Goal: Task Accomplishment & Management: Use online tool/utility

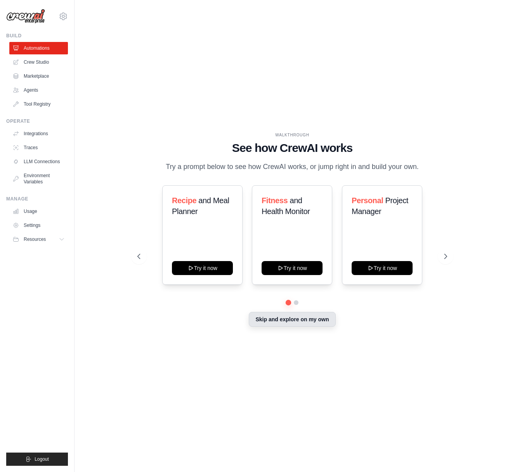
click at [285, 322] on button "Skip and explore on my own" at bounding box center [292, 319] width 87 height 15
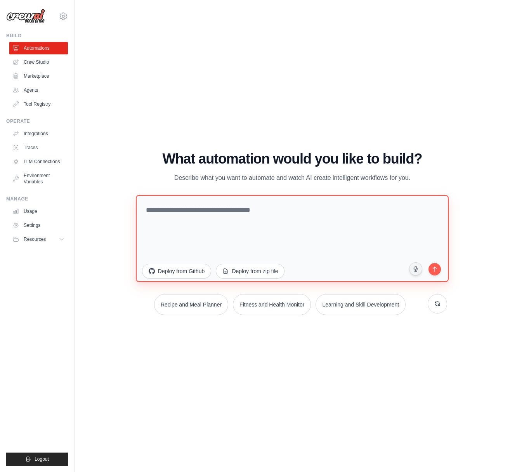
click at [294, 203] on textarea at bounding box center [292, 237] width 313 height 87
paste textarea "**********"
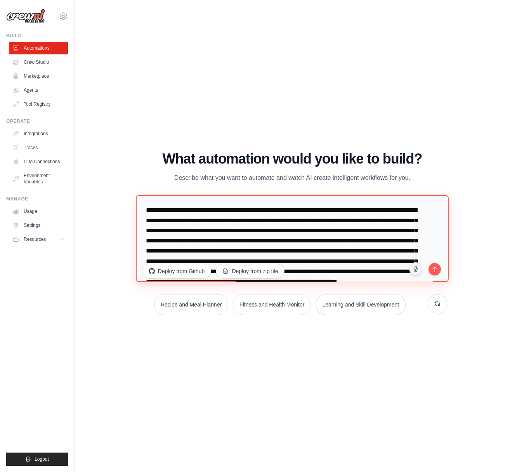
scroll to position [24, 0]
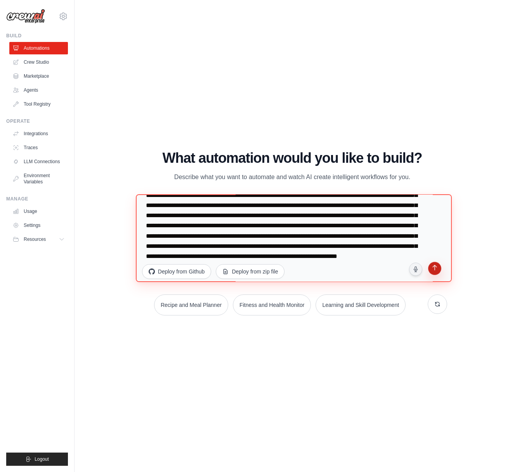
type textarea "**********"
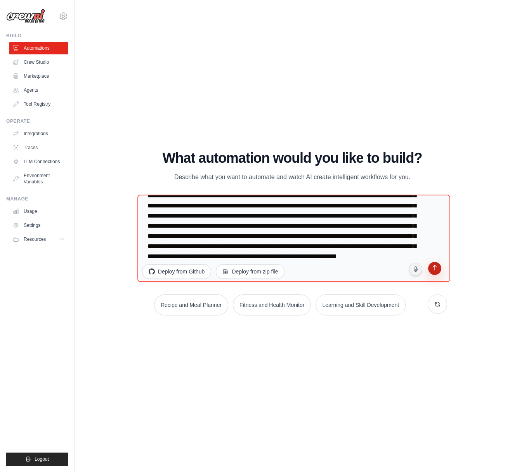
click at [436, 268] on icon "submit" at bounding box center [434, 268] width 7 height 7
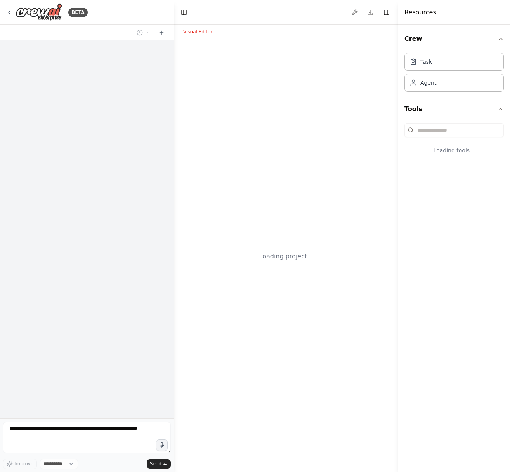
select select "****"
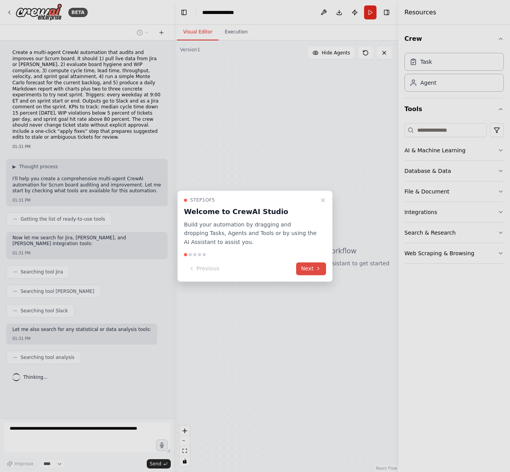
scroll to position [12, 0]
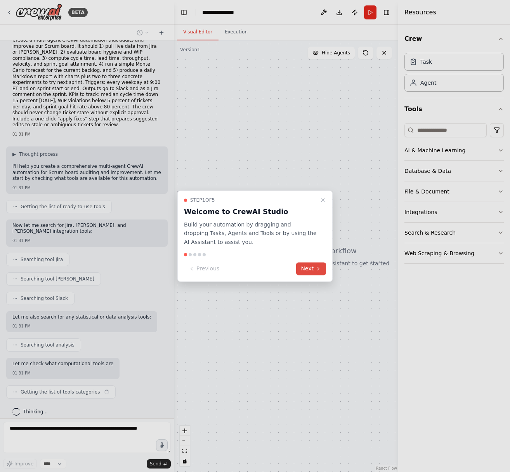
click at [310, 272] on button "Next" at bounding box center [311, 268] width 30 height 13
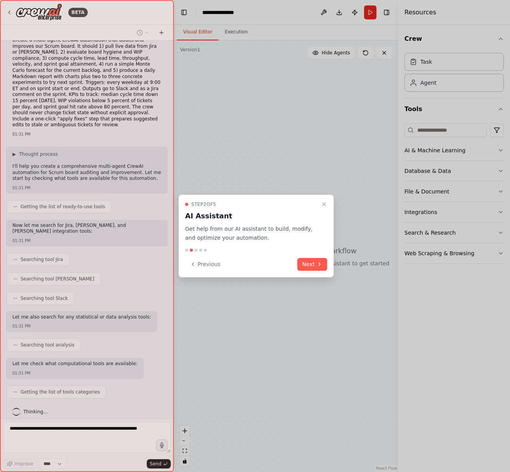
click at [311, 271] on div "Step 2 of 5 AI Assistant Get help from our AI assistant to build, modify, and o…" at bounding box center [256, 235] width 155 height 83
click at [311, 268] on button "Next" at bounding box center [312, 264] width 30 height 13
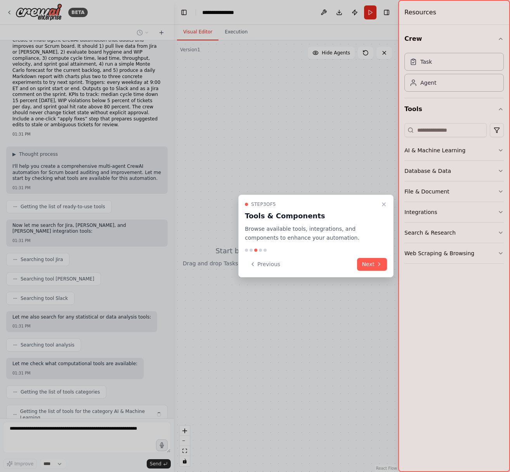
scroll to position [38, 0]
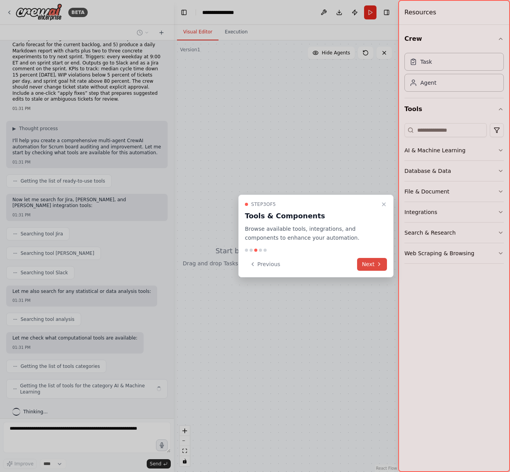
click at [369, 267] on button "Next" at bounding box center [372, 264] width 30 height 13
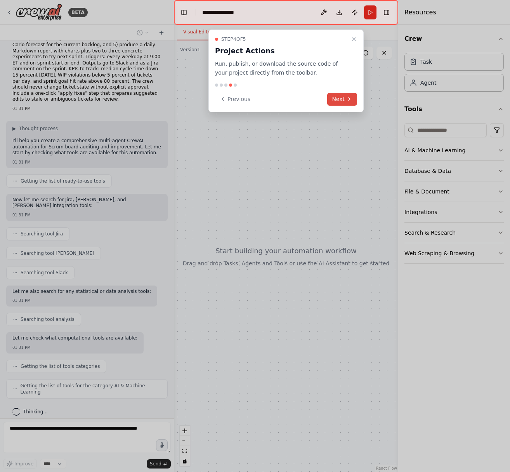
click at [342, 99] on button "Next" at bounding box center [342, 99] width 30 height 13
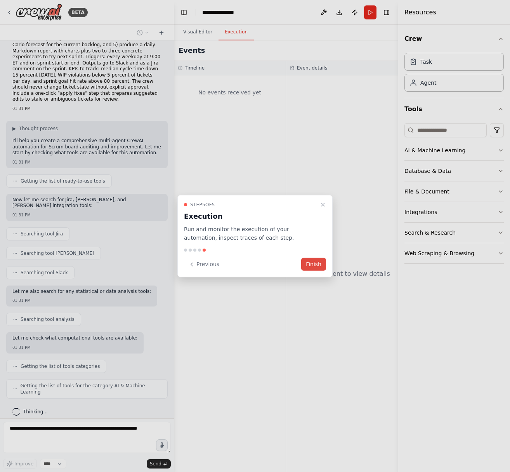
click at [318, 266] on button "Finish" at bounding box center [313, 264] width 25 height 13
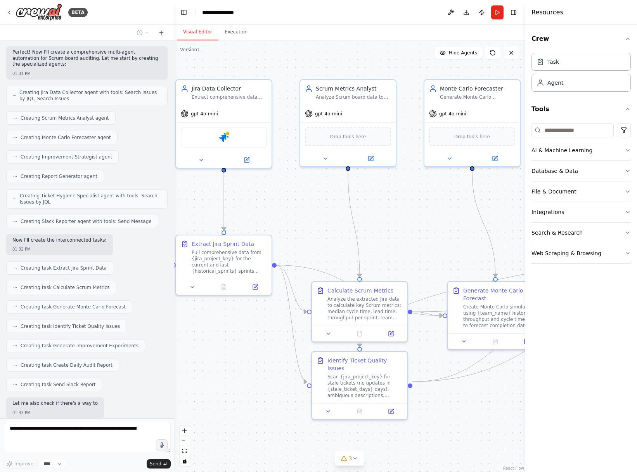
scroll to position [436, 0]
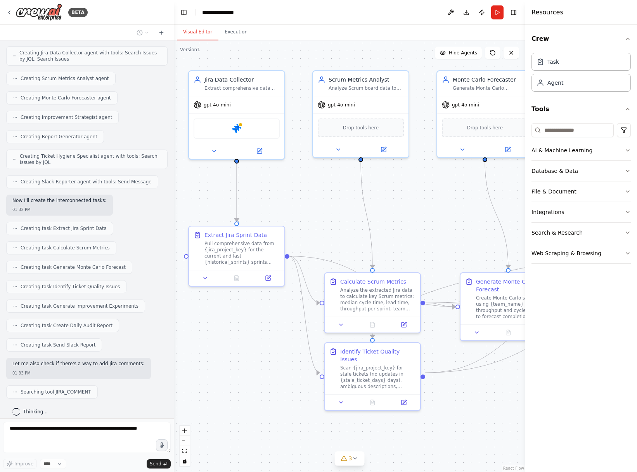
drag, startPoint x: 292, startPoint y: 369, endPoint x: 267, endPoint y: 360, distance: 26.0
click at [267, 360] on div ".deletable-edge-delete-btn { width: 20px; height: 20px; border: 0px solid #ffff…" at bounding box center [350, 255] width 352 height 431
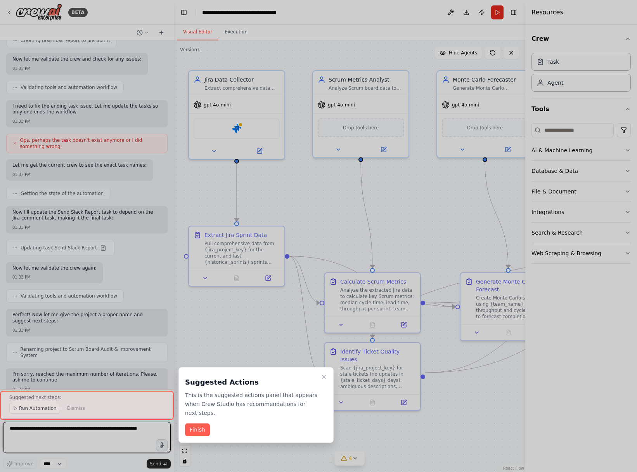
scroll to position [872, 0]
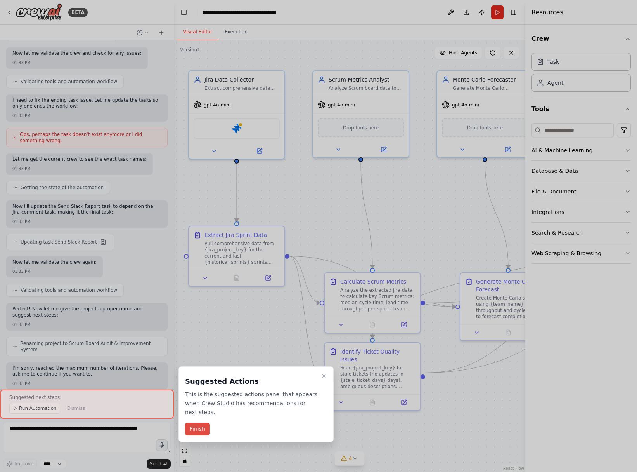
click at [203, 432] on button "Finish" at bounding box center [197, 428] width 25 height 13
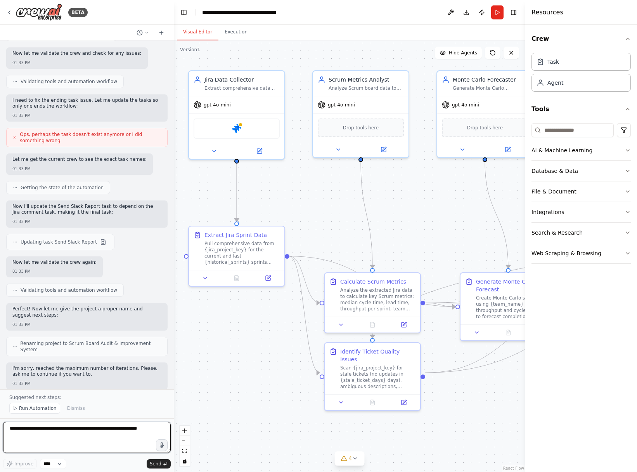
click at [92, 427] on textarea at bounding box center [87, 437] width 168 height 31
type textarea "**********"
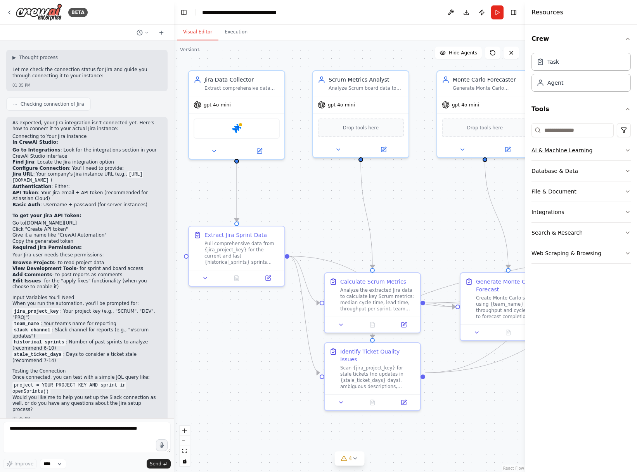
scroll to position [1243, 0]
click at [510, 211] on icon "button" at bounding box center [628, 212] width 6 height 6
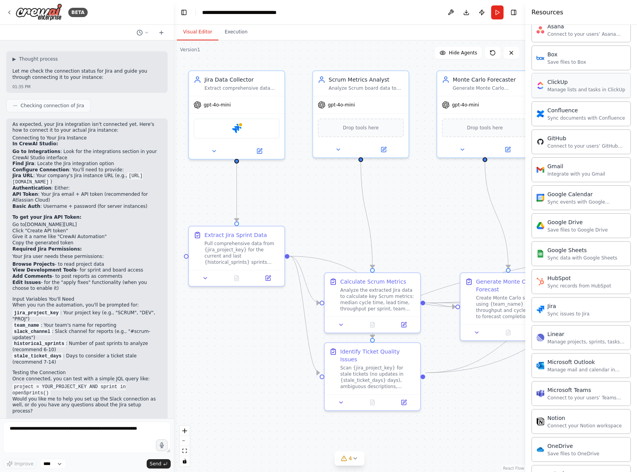
scroll to position [216, 0]
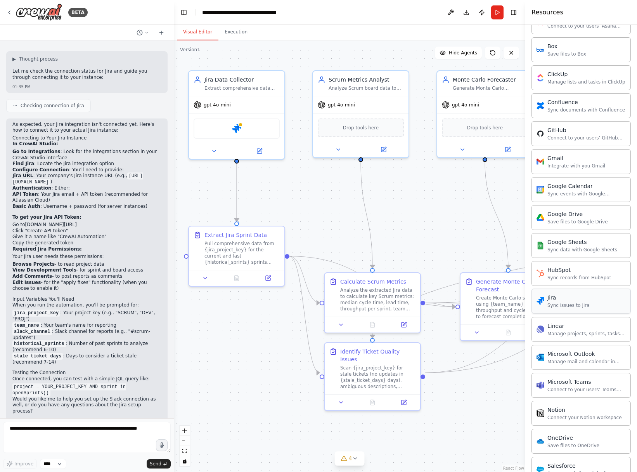
click at [510, 307] on div "Sync issues to Jira" at bounding box center [569, 305] width 42 height 6
click at [510, 302] on div "Sync issues to Jira" at bounding box center [569, 305] width 42 height 6
click at [510, 297] on div "Jira" at bounding box center [569, 297] width 42 height 8
click at [510, 302] on img at bounding box center [541, 301] width 8 height 8
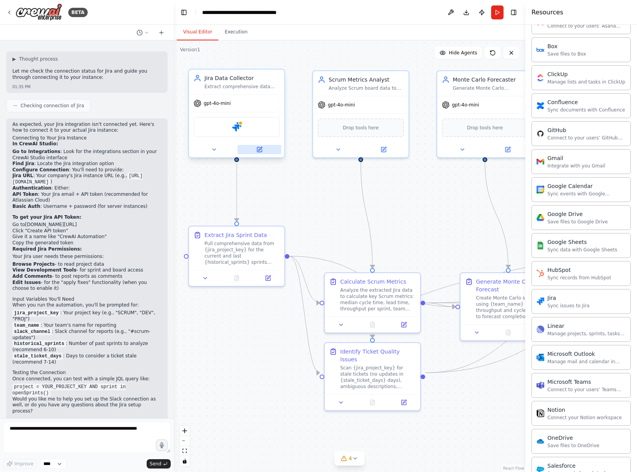
click at [260, 149] on icon at bounding box center [260, 148] width 3 height 3
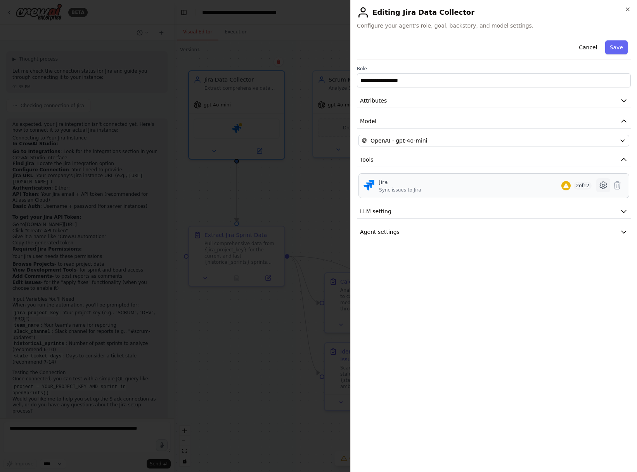
click at [510, 188] on icon at bounding box center [603, 185] width 9 height 9
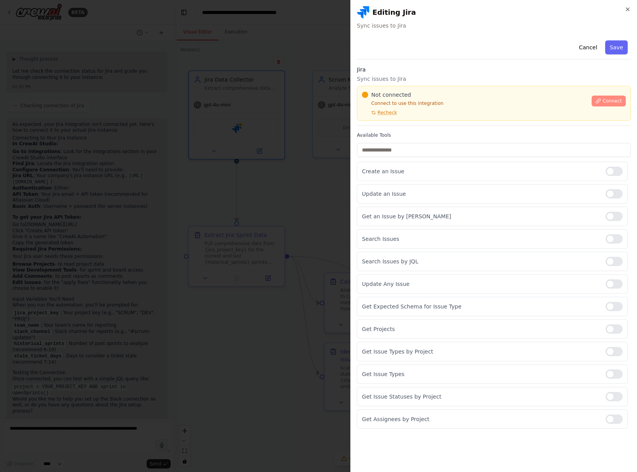
click at [510, 103] on span "Connect" at bounding box center [612, 101] width 19 height 6
click at [402, 174] on p "Create an Issue" at bounding box center [481, 171] width 238 height 8
click at [417, 196] on p "Update an Issue" at bounding box center [481, 194] width 238 height 8
click at [412, 170] on p "Create an Issue" at bounding box center [481, 171] width 238 height 8
click at [405, 171] on p "Create an Issue" at bounding box center [481, 171] width 238 height 8
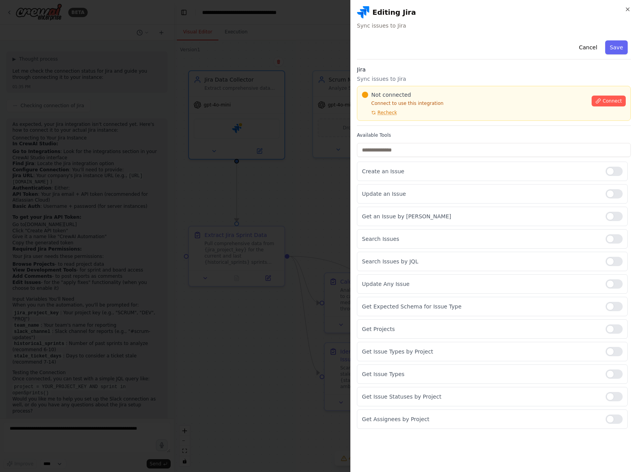
click at [273, 282] on div at bounding box center [318, 236] width 637 height 472
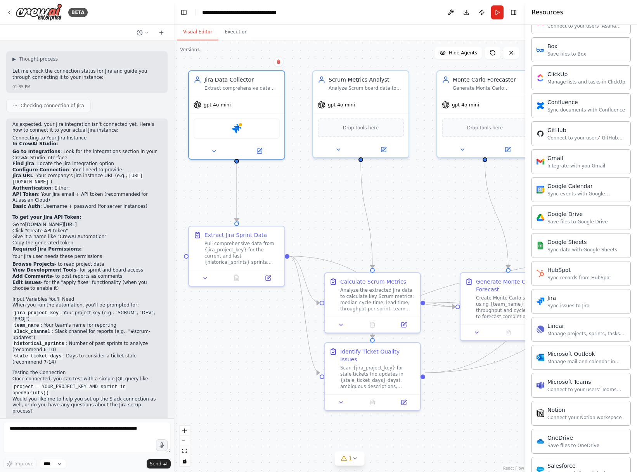
scroll to position [1245, 0]
click at [64, 431] on textarea at bounding box center [87, 437] width 168 height 31
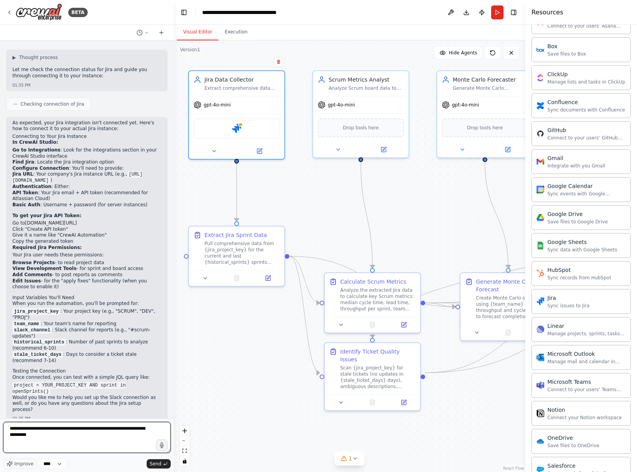
type textarea "**********"
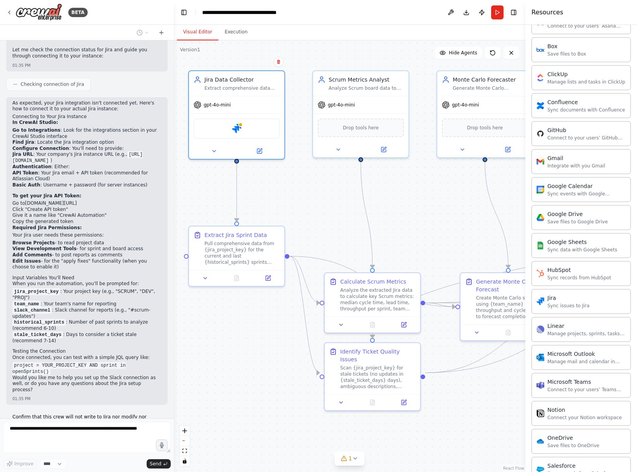
scroll to position [1298, 0]
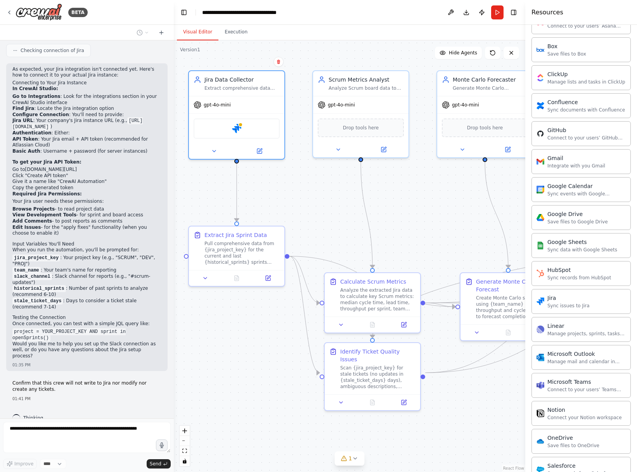
click at [380, 34] on div "Visual Editor Execution" at bounding box center [350, 33] width 352 height 16
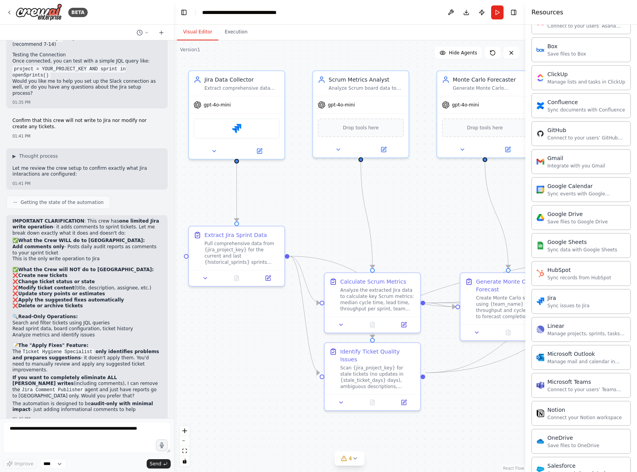
scroll to position [1567, 0]
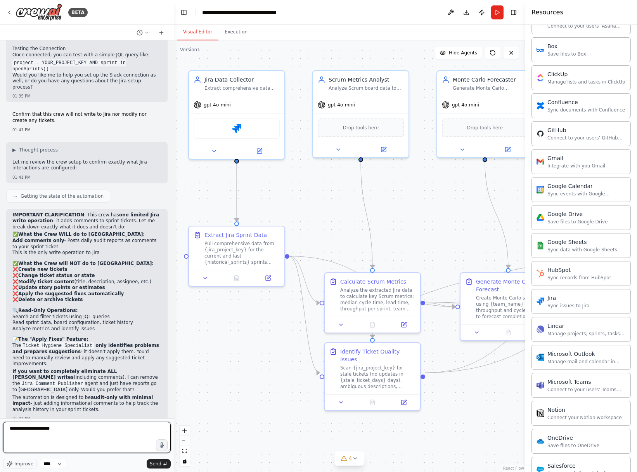
type textarea "**********"
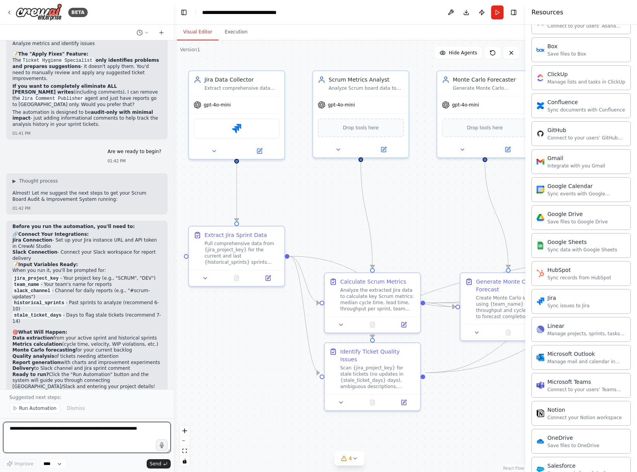
scroll to position [1858, 0]
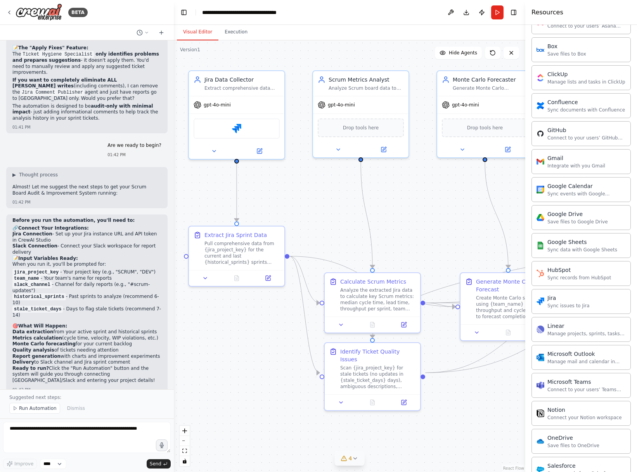
click at [359, 459] on button "4" at bounding box center [350, 458] width 30 height 14
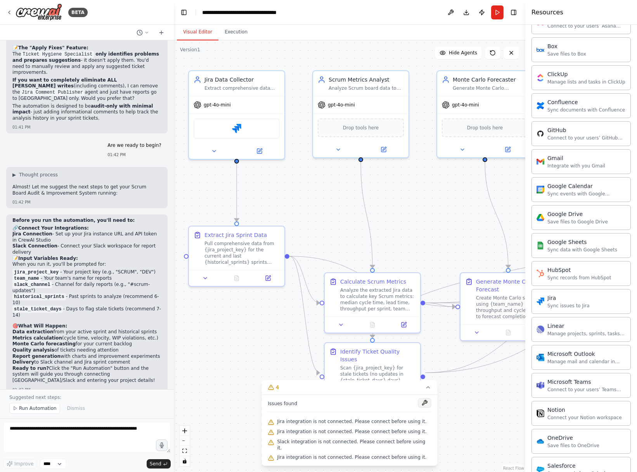
click at [421, 407] on button at bounding box center [424, 402] width 13 height 9
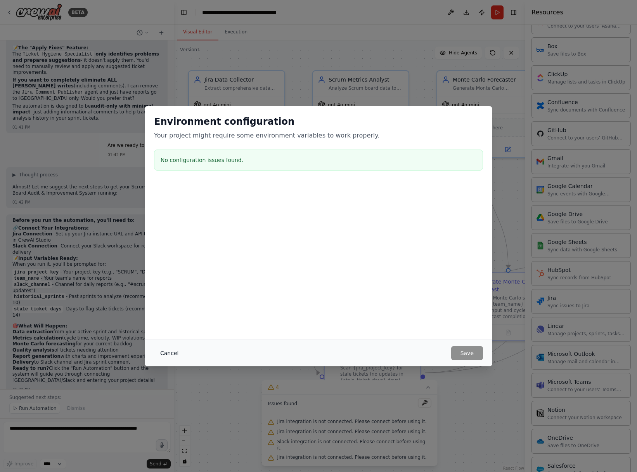
click at [168, 353] on button "Cancel" at bounding box center [169, 353] width 31 height 14
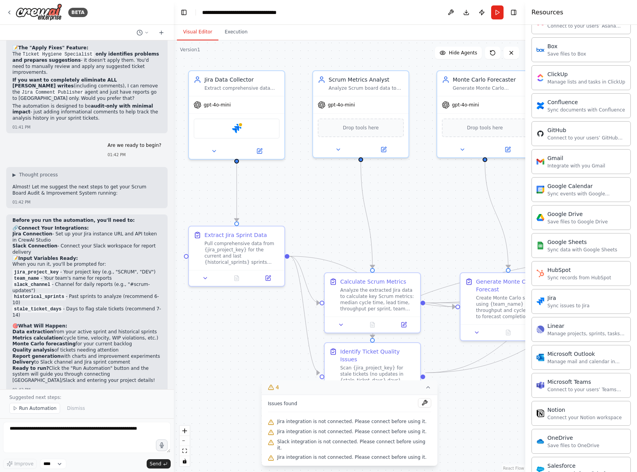
click at [426, 390] on icon at bounding box center [428, 387] width 6 height 6
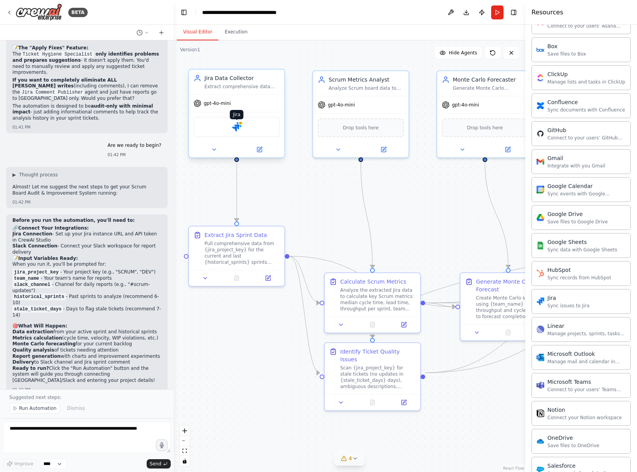
click at [233, 131] on img at bounding box center [236, 126] width 9 height 9
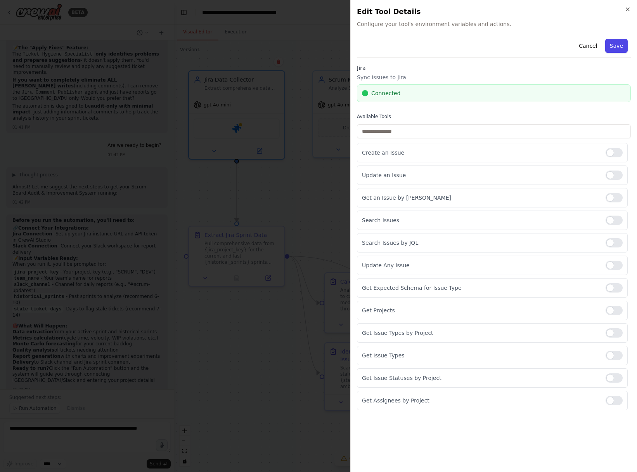
click at [510, 50] on button "Save" at bounding box center [617, 46] width 23 height 14
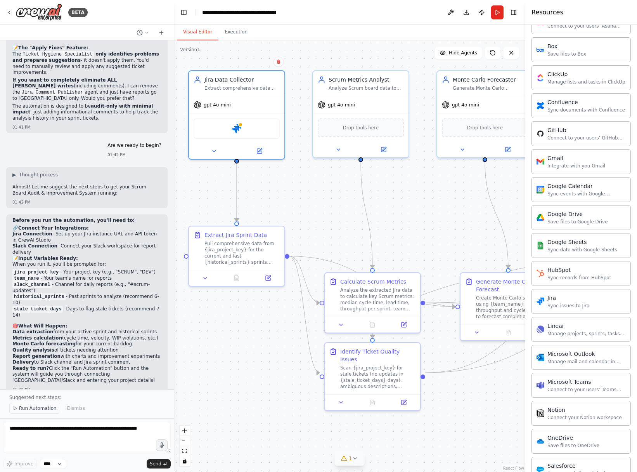
click at [36, 411] on span "Run Automation" at bounding box center [38, 408] width 38 height 6
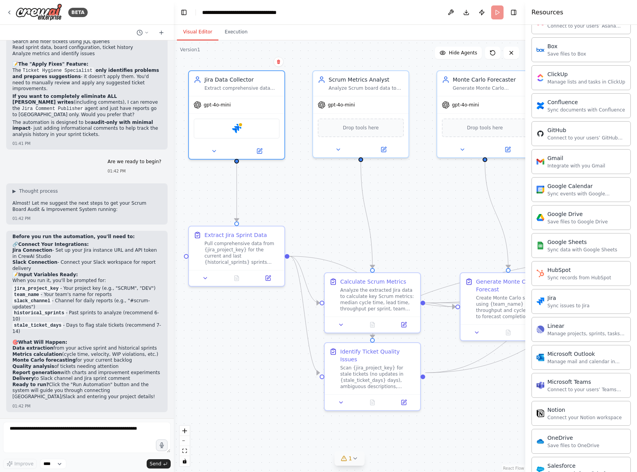
scroll to position [1829, 0]
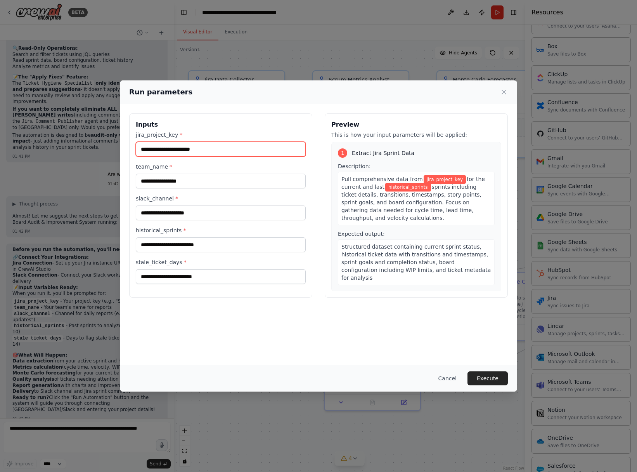
click at [271, 149] on input "jira_project_key *" at bounding box center [221, 149] width 170 height 15
paste input "**********"
type input "**********"
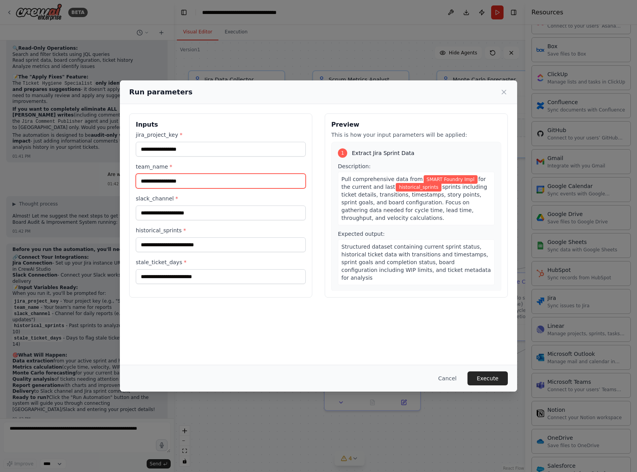
click at [233, 184] on input "team_name *" at bounding box center [221, 181] width 170 height 15
click at [454, 379] on button "Cancel" at bounding box center [447, 378] width 31 height 14
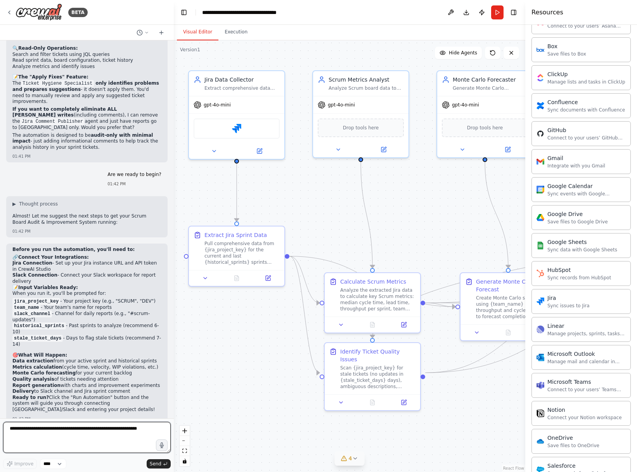
click at [83, 438] on textarea at bounding box center [87, 437] width 168 height 31
type textarea "**********"
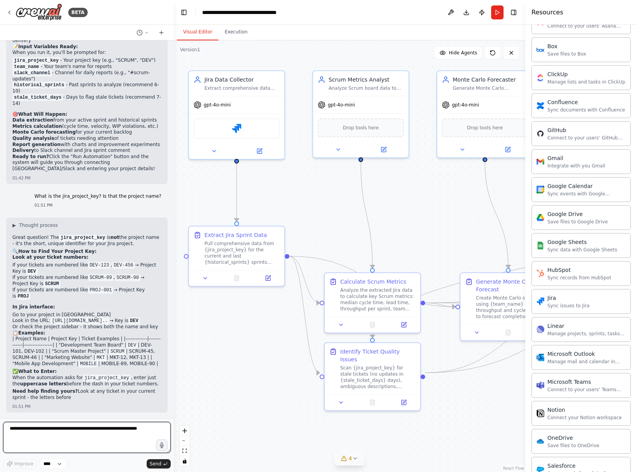
scroll to position [2076, 0]
type textarea "**********"
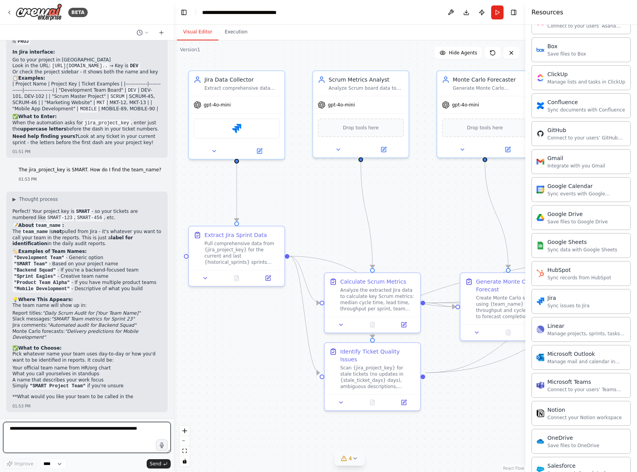
scroll to position [2336, 0]
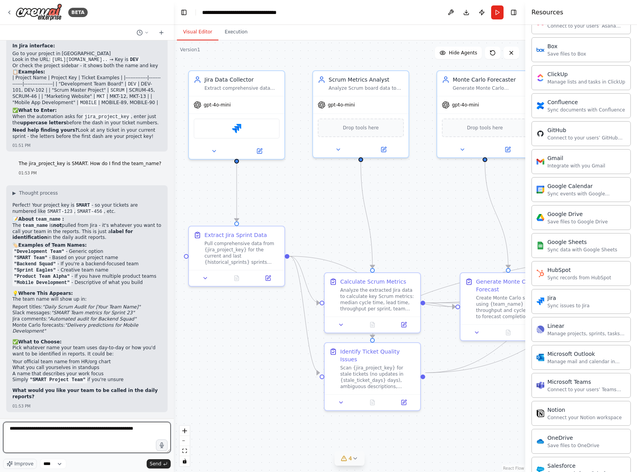
paste textarea "**********"
type textarea "**********"
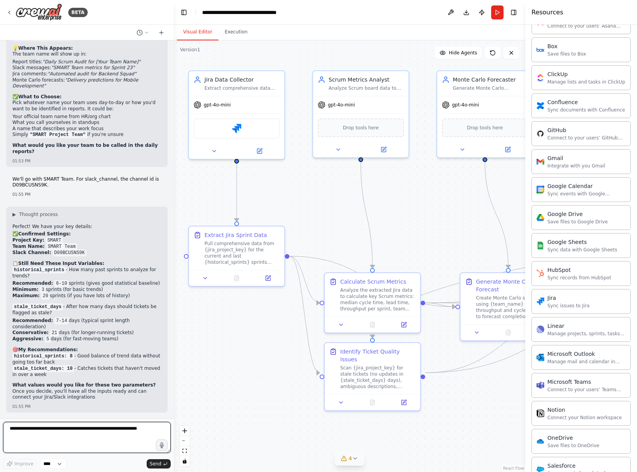
scroll to position [2581, 0]
click at [496, 15] on button "Run" at bounding box center [497, 12] width 12 height 14
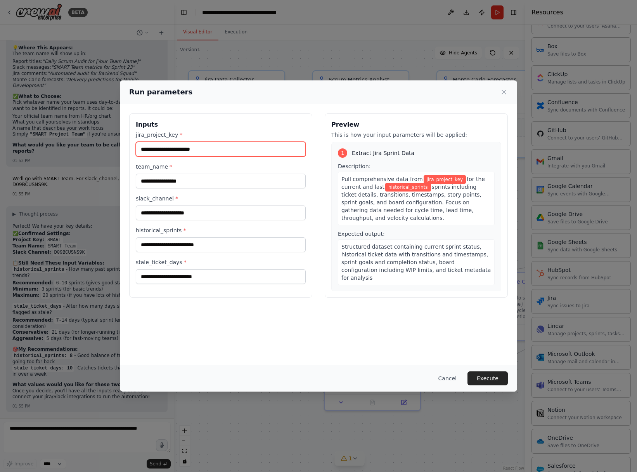
drag, startPoint x: 208, startPoint y: 152, endPoint x: 207, endPoint y: 146, distance: 6.0
click at [207, 148] on input "jira_project_key *" at bounding box center [221, 149] width 170 height 15
type input "*****"
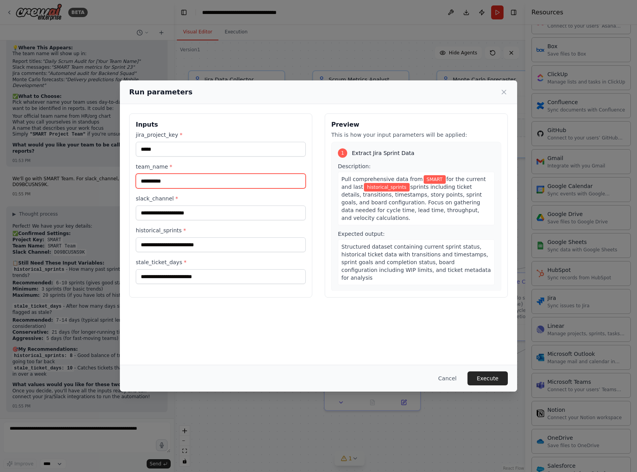
type input "**********"
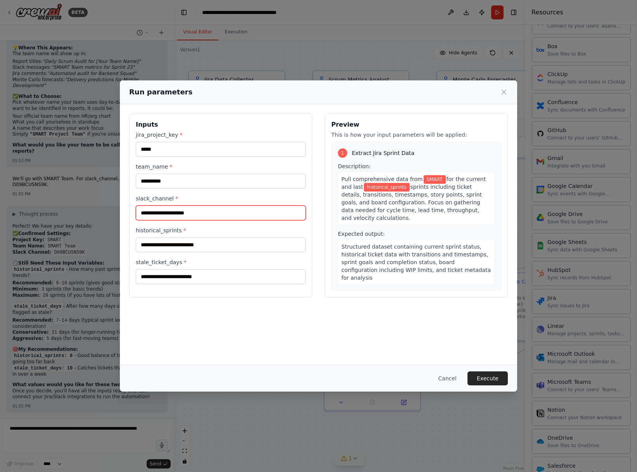
paste input "**********"
type input "**********"
click at [451, 377] on button "Cancel" at bounding box center [447, 378] width 31 height 14
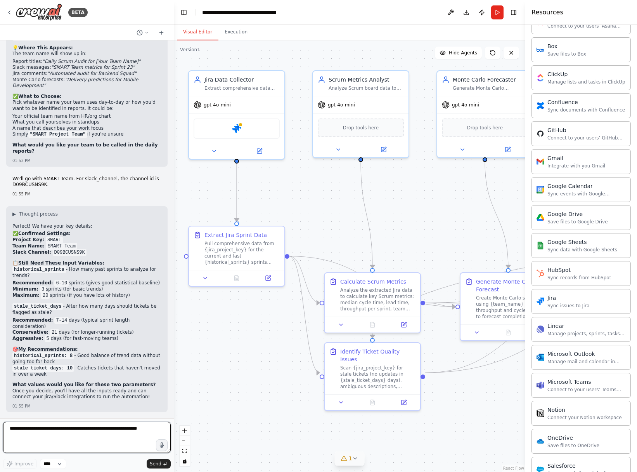
click at [79, 442] on textarea at bounding box center [87, 437] width 168 height 31
type textarea "**********"
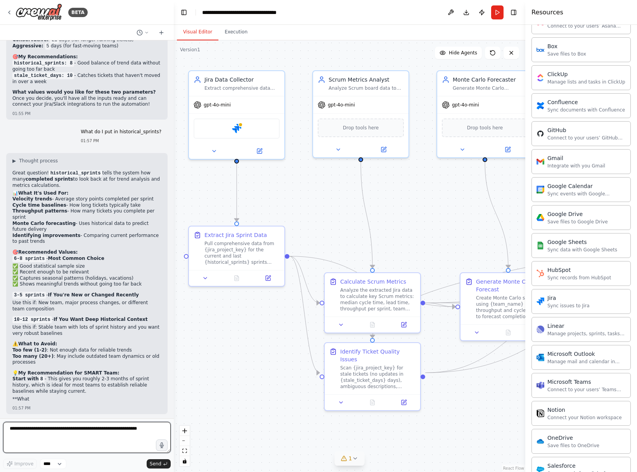
scroll to position [2876, 0]
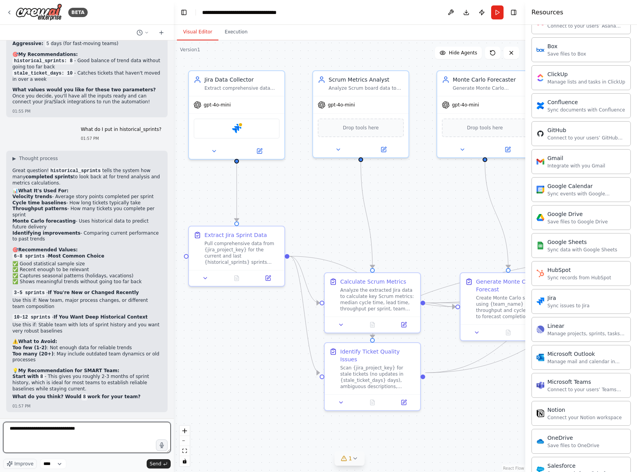
type textarea "**********"
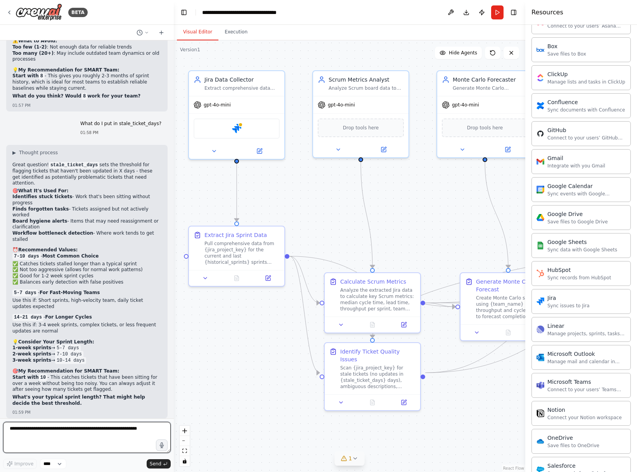
scroll to position [3177, 0]
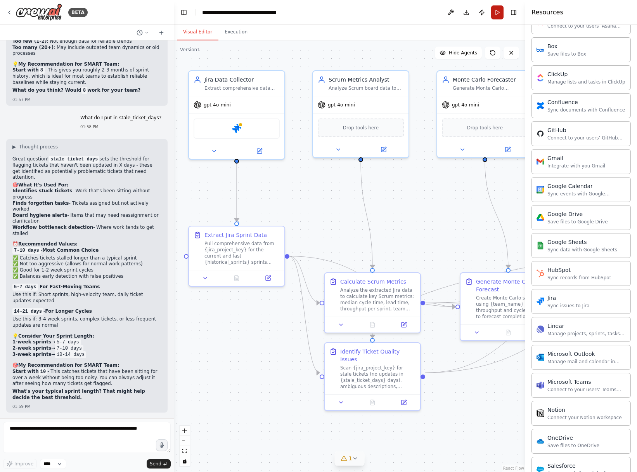
click at [495, 13] on button "Run" at bounding box center [497, 12] width 12 height 14
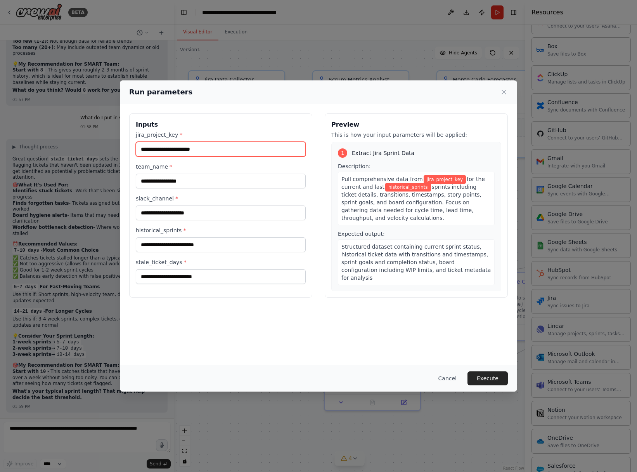
click at [281, 155] on input "jira_project_key *" at bounding box center [221, 149] width 170 height 15
type input "*****"
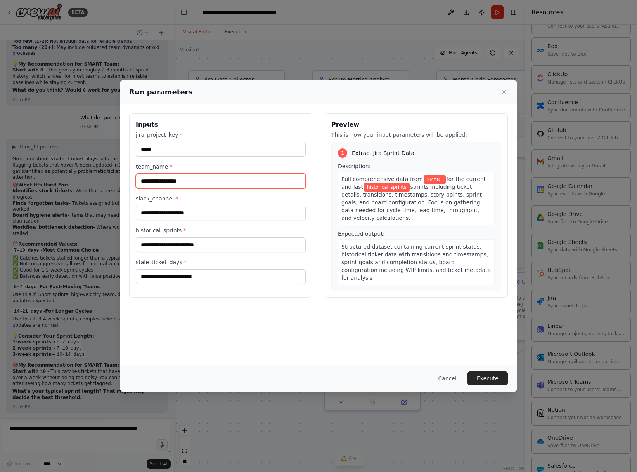
click at [229, 181] on input "team_name *" at bounding box center [221, 181] width 170 height 15
type input "**********"
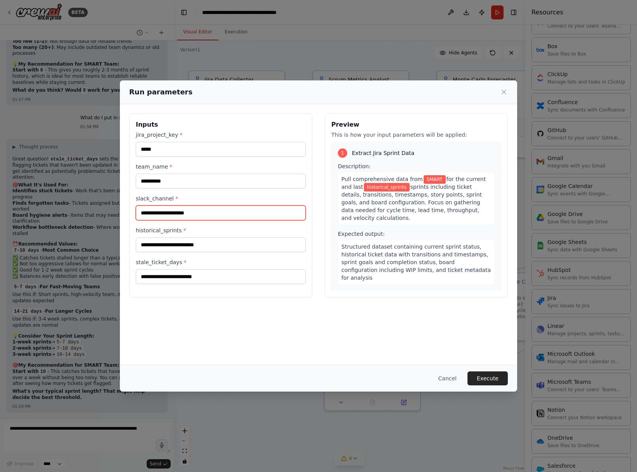
click at [217, 212] on input "slack_channel *" at bounding box center [221, 212] width 170 height 15
paste input "**********"
type input "**********"
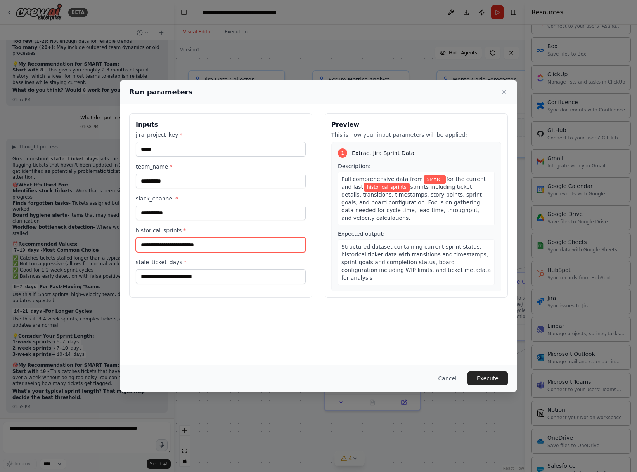
click at [207, 248] on input "historical_sprints *" at bounding box center [221, 244] width 170 height 15
type input "*"
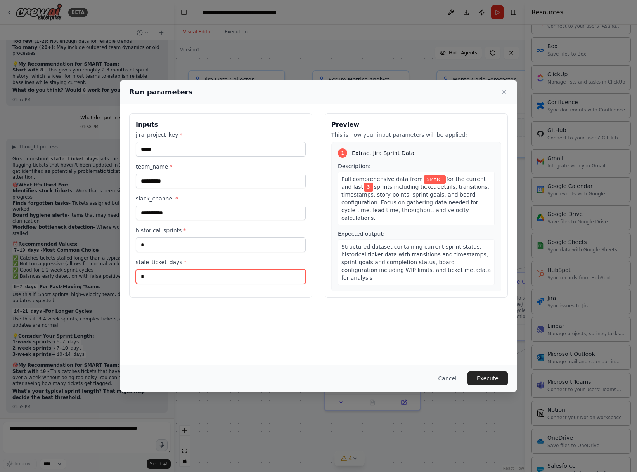
click at [218, 278] on input "*" at bounding box center [221, 276] width 170 height 15
type input "*"
click at [320, 304] on div "**********" at bounding box center [319, 205] width 398 height 203
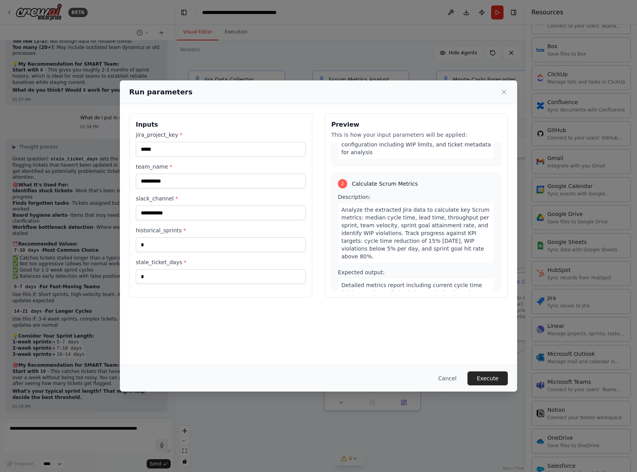
scroll to position [127, 0]
click at [486, 378] on button "Execute" at bounding box center [488, 378] width 40 height 14
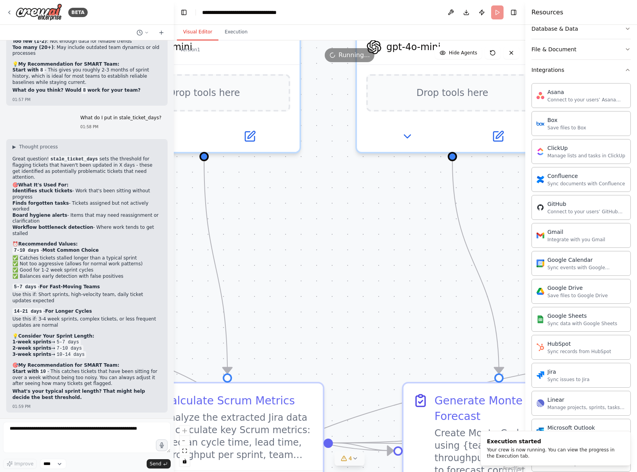
scroll to position [0, 0]
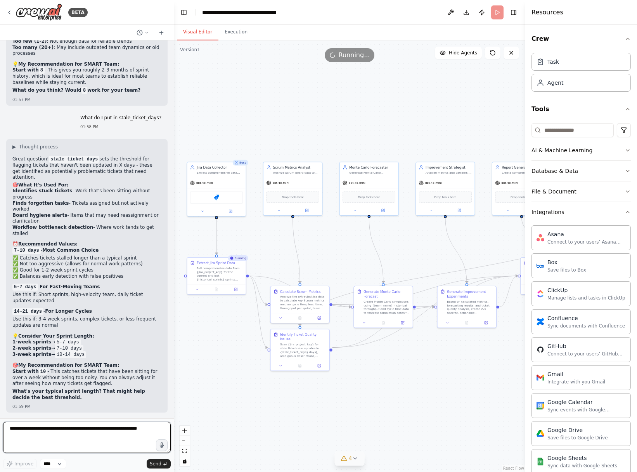
click at [59, 432] on textarea at bounding box center [87, 437] width 168 height 31
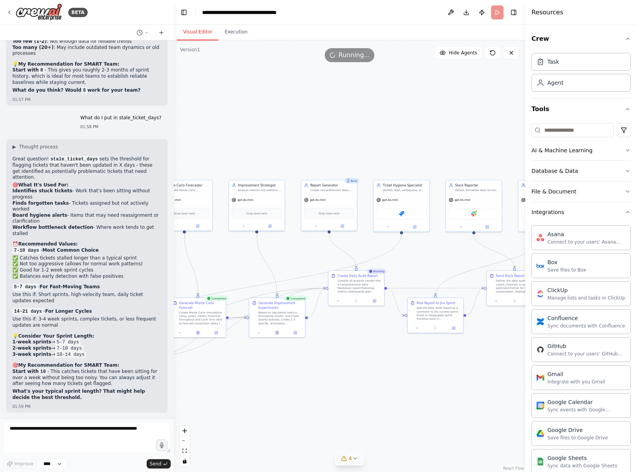
drag, startPoint x: 438, startPoint y: 392, endPoint x: 224, endPoint y: 401, distance: 213.7
click at [224, 401] on div ".deletable-edge-delete-btn { width: 20px; height: 20px; border: 0px solid #ffff…" at bounding box center [350, 255] width 352 height 431
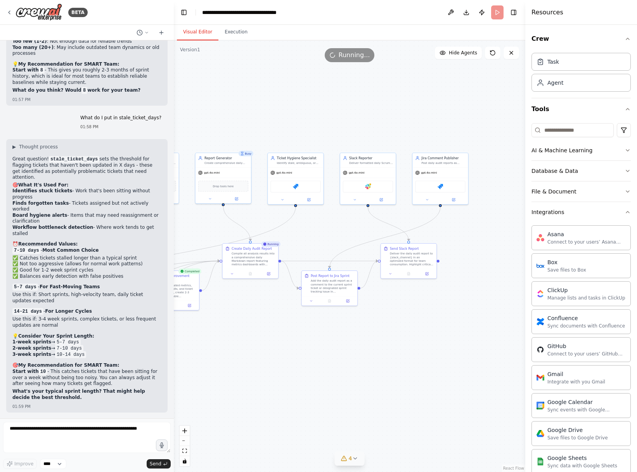
drag, startPoint x: 392, startPoint y: 393, endPoint x: 330, endPoint y: 366, distance: 68.2
click at [321, 368] on div ".deletable-edge-delete-btn { width: 20px; height: 20px; border: 0px solid #ffff…" at bounding box center [350, 255] width 352 height 431
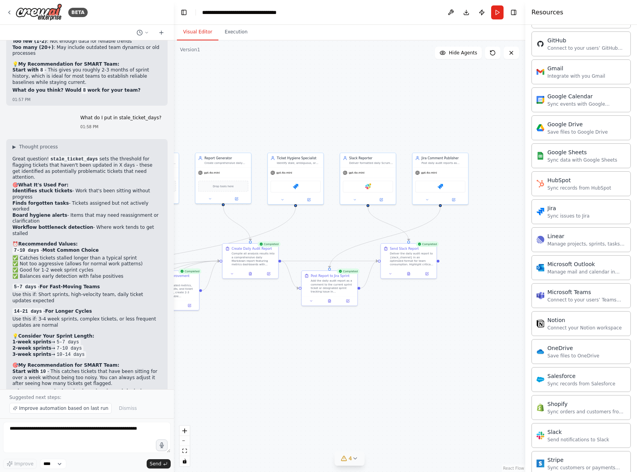
scroll to position [398, 0]
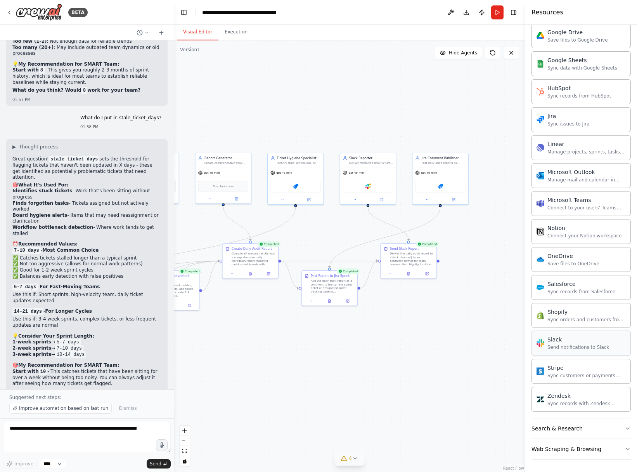
click at [510, 344] on div "Send notifications to Slack" at bounding box center [579, 347] width 62 height 6
click at [399, 259] on div "Deliver the daily audit report to {slack_channel} in an optimized format for te…" at bounding box center [412, 258] width 44 height 14
click at [428, 275] on div at bounding box center [409, 272] width 56 height 9
click at [427, 274] on icon at bounding box center [427, 272] width 3 height 3
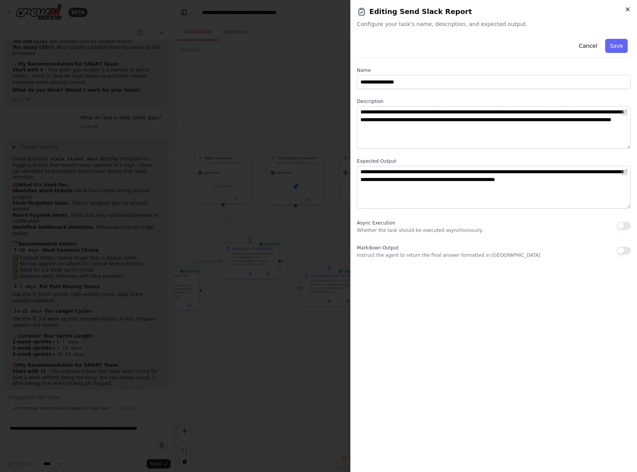
click at [510, 9] on icon "button" at bounding box center [628, 9] width 6 height 6
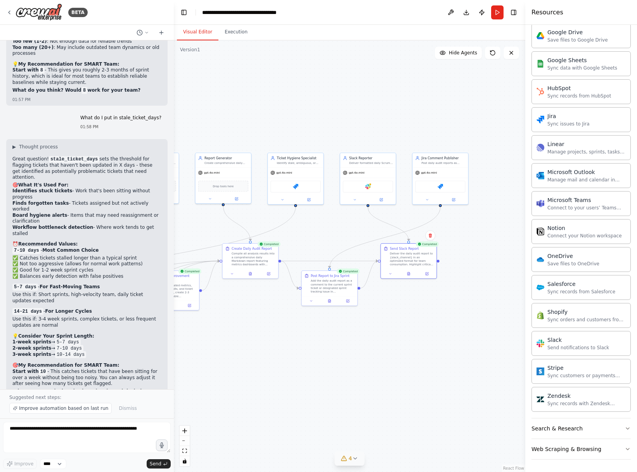
click at [439, 320] on div ".deletable-edge-delete-btn { width: 20px; height: 20px; border: 0px solid #ffff…" at bounding box center [350, 255] width 352 height 431
click at [392, 275] on button at bounding box center [391, 272] width 16 height 5
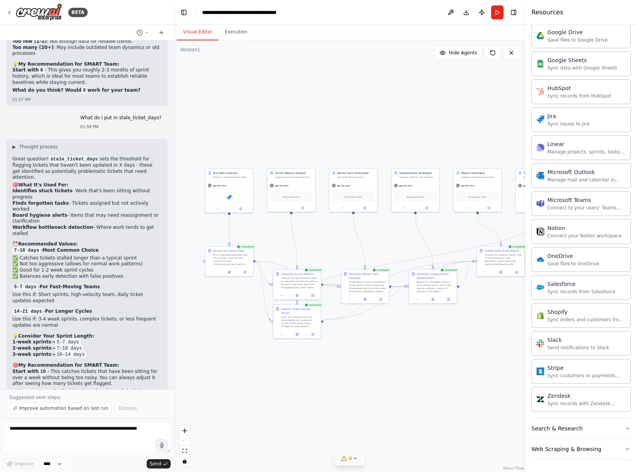
drag, startPoint x: 247, startPoint y: 372, endPoint x: 473, endPoint y: 359, distance: 225.9
click at [473, 359] on div ".deletable-edge-delete-btn { width: 20px; height: 20px; border: 0px solid #ffff…" at bounding box center [350, 255] width 352 height 431
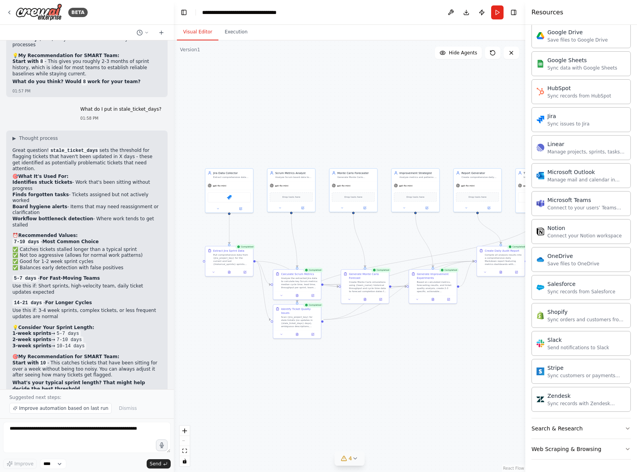
scroll to position [3206, 0]
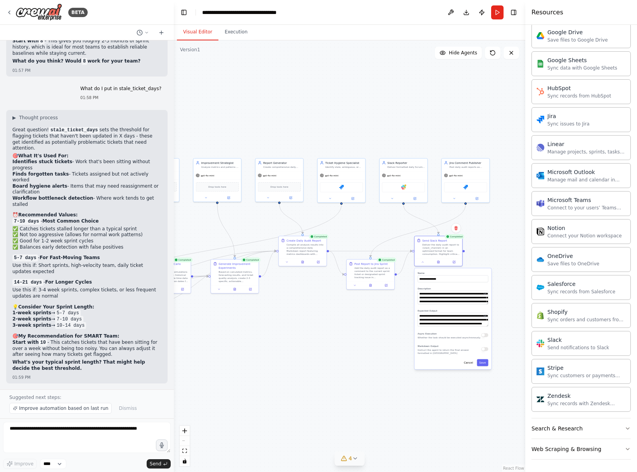
drag, startPoint x: 451, startPoint y: 352, endPoint x: 253, endPoint y: 342, distance: 198.6
click at [253, 342] on div ".deletable-edge-delete-btn { width: 20px; height: 20px; border: 0px solid #ffff…" at bounding box center [350, 255] width 352 height 431
click at [268, 340] on div ".deletable-edge-delete-btn { width: 20px; height: 20px; border: 0px solid #ffff…" at bounding box center [350, 255] width 352 height 431
click at [467, 363] on button "Cancel" at bounding box center [469, 362] width 14 height 7
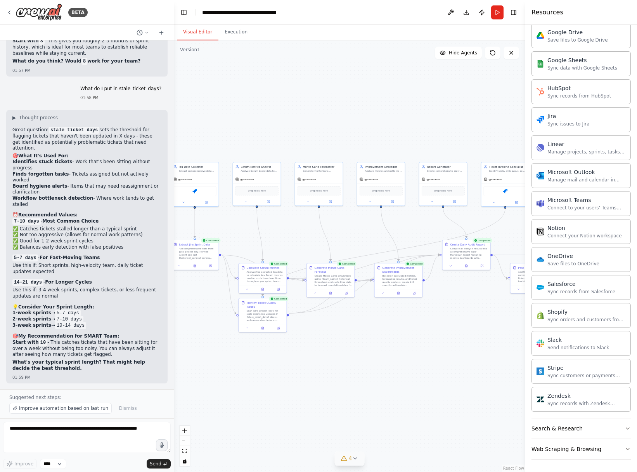
drag, startPoint x: 348, startPoint y: 361, endPoint x: 458, endPoint y: 363, distance: 110.3
click at [458, 363] on div ".deletable-edge-delete-btn { width: 20px; height: 20px; border: 0px solid #ffff…" at bounding box center [350, 255] width 352 height 431
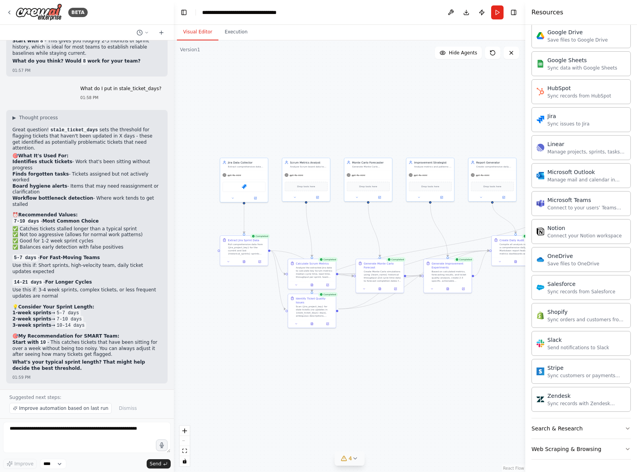
drag, startPoint x: 299, startPoint y: 365, endPoint x: 349, endPoint y: 361, distance: 49.5
click at [349, 361] on div ".deletable-edge-delete-btn { width: 20px; height: 20px; border: 0px solid #ffff…" at bounding box center [350, 255] width 352 height 431
click at [125, 427] on textarea at bounding box center [87, 437] width 168 height 31
type textarea "**********"
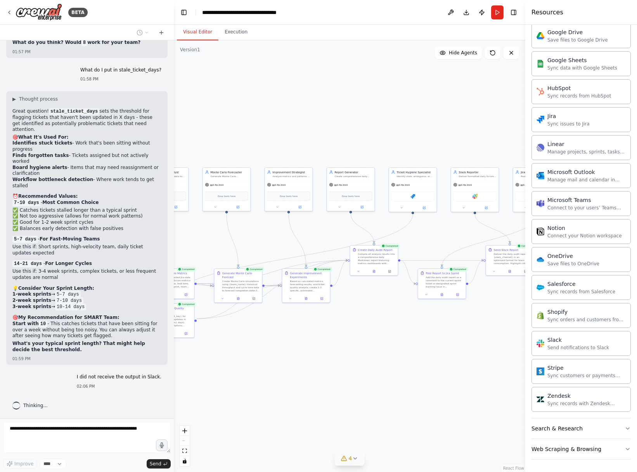
drag, startPoint x: 443, startPoint y: 351, endPoint x: 273, endPoint y: 356, distance: 170.1
click at [274, 356] on div ".deletable-edge-delete-btn { width: 20px; height: 20px; border: 0px solid #ffff…" at bounding box center [350, 255] width 352 height 431
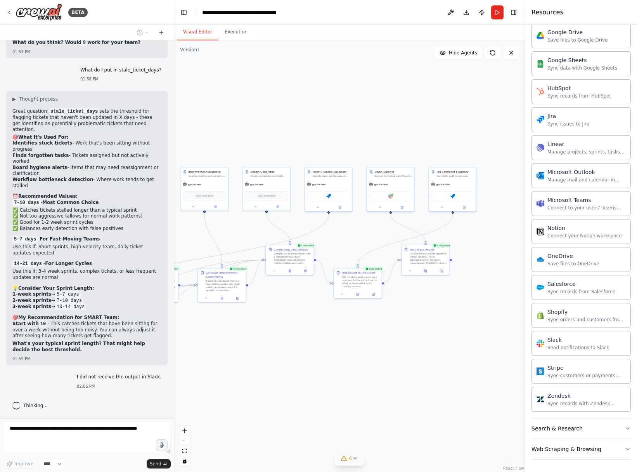
drag, startPoint x: 377, startPoint y: 352, endPoint x: 319, endPoint y: 356, distance: 57.2
click at [319, 356] on div ".deletable-edge-delete-btn { width: 20px; height: 20px; border: 0px solid #ffff…" at bounding box center [350, 255] width 352 height 431
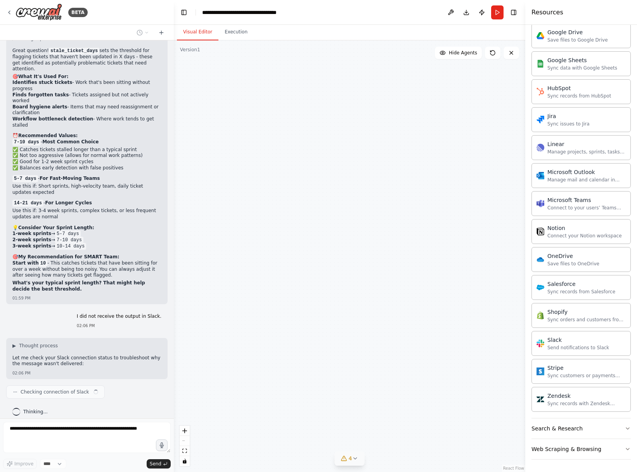
scroll to position [3291, 0]
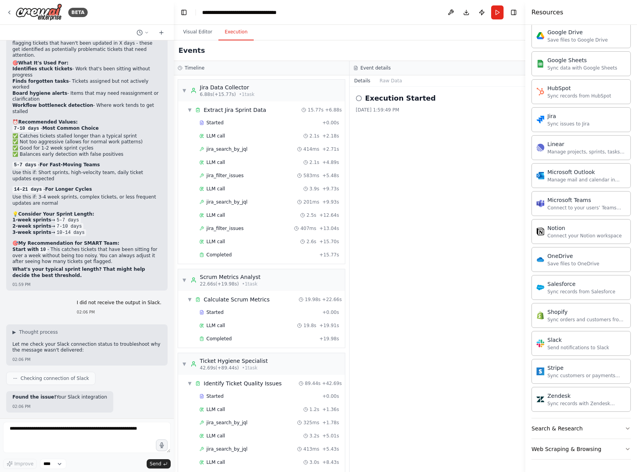
click at [233, 35] on button "Execution" at bounding box center [236, 32] width 35 height 16
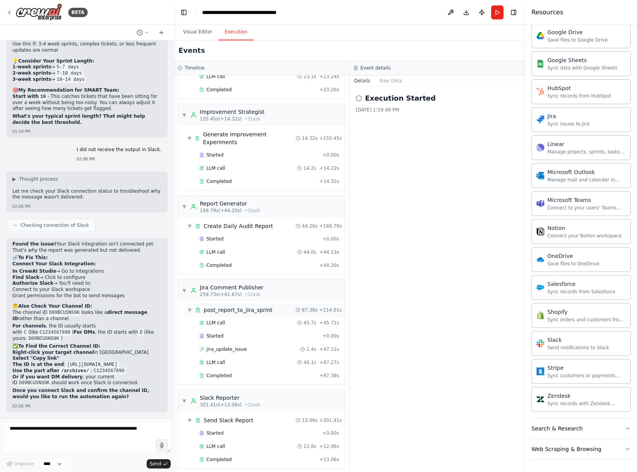
scroll to position [1069, 0]
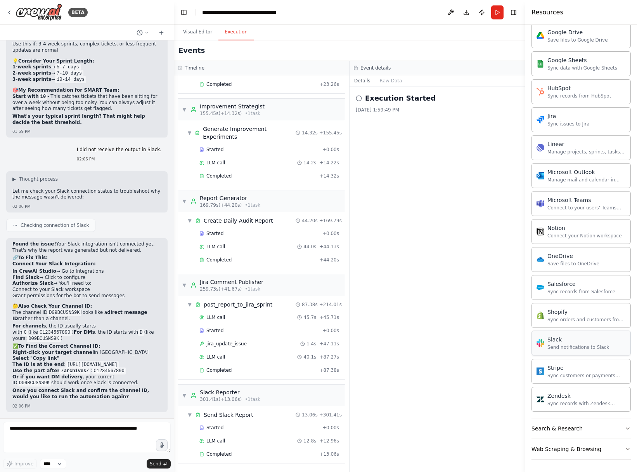
click at [510, 345] on div "Send notifications to Slack" at bounding box center [579, 347] width 62 height 6
click at [197, 32] on button "Visual Editor" at bounding box center [198, 32] width 42 height 16
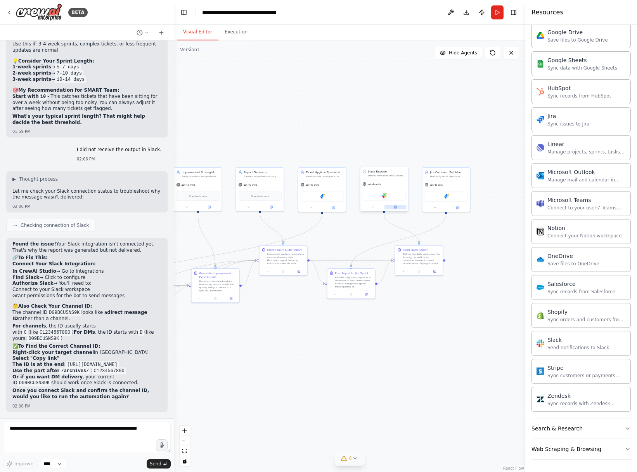
click at [398, 207] on button at bounding box center [396, 207] width 22 height 5
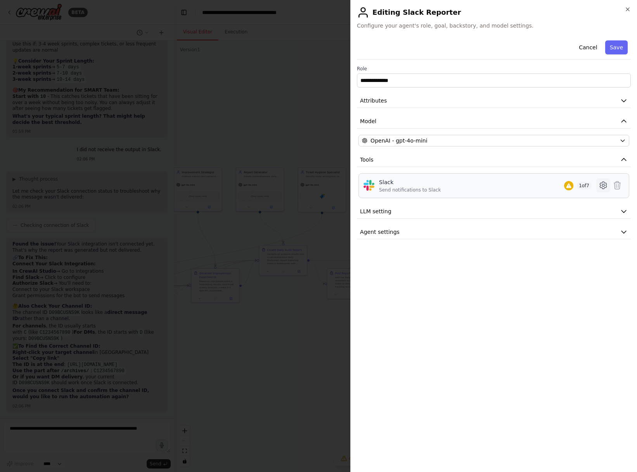
click at [510, 184] on icon at bounding box center [603, 185] width 9 height 9
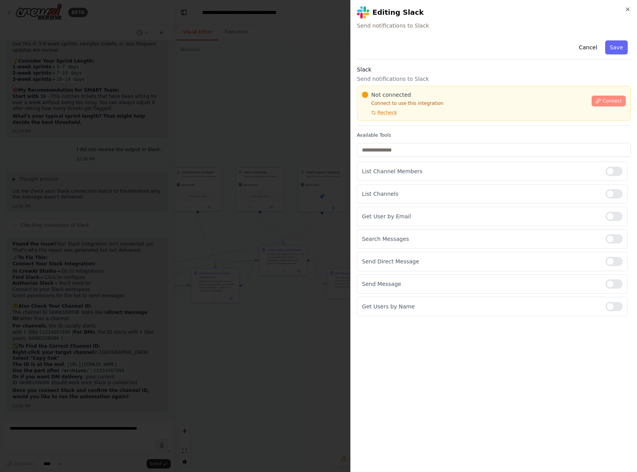
click at [510, 100] on span "Connect" at bounding box center [612, 101] width 19 height 6
click at [409, 172] on p "List Channel Members" at bounding box center [481, 171] width 238 height 8
click at [258, 209] on div at bounding box center [318, 236] width 637 height 472
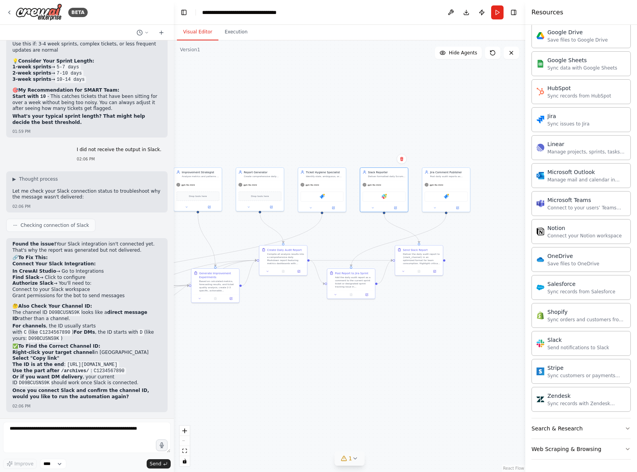
click at [391, 97] on div ".deletable-edge-delete-btn { width: 20px; height: 20px; border: 0px solid #ffff…" at bounding box center [350, 255] width 352 height 431
click at [83, 439] on textarea at bounding box center [87, 437] width 168 height 31
type textarea "**********"
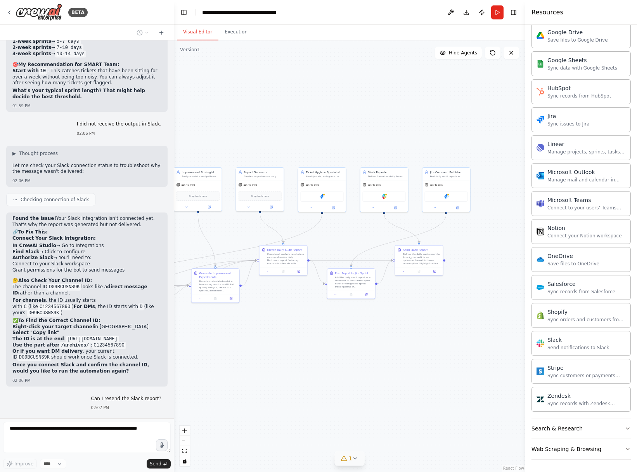
scroll to position [3505, 0]
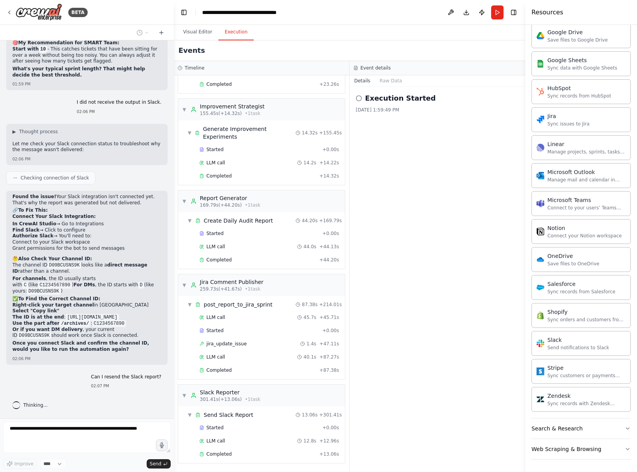
click at [233, 34] on button "Execution" at bounding box center [236, 32] width 35 height 16
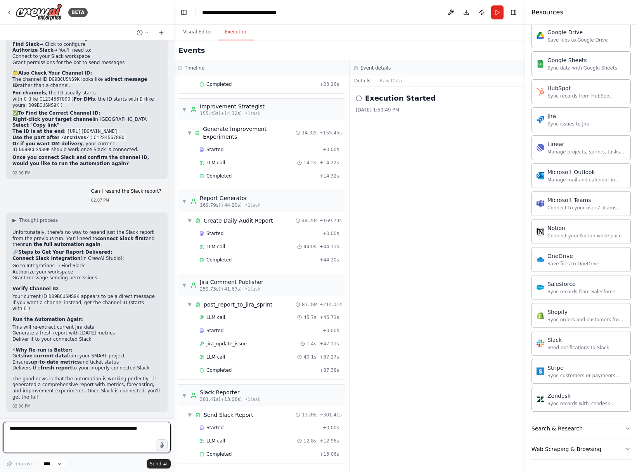
scroll to position [3692, 0]
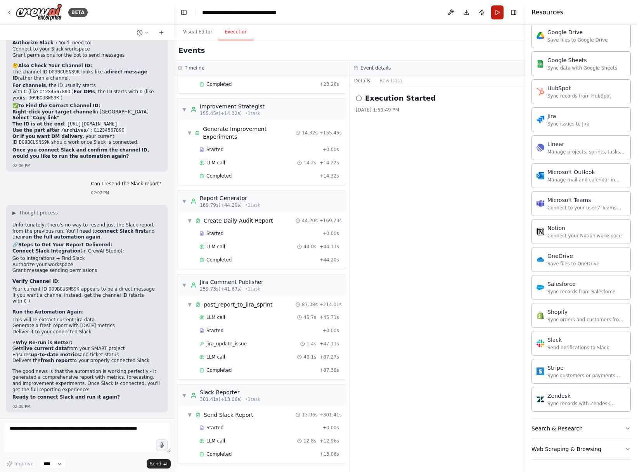
click at [495, 14] on button "Run" at bounding box center [497, 12] width 12 height 14
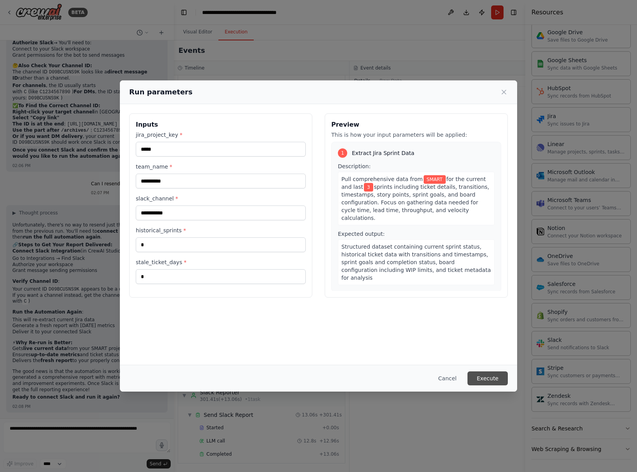
click at [493, 378] on button "Execute" at bounding box center [488, 378] width 40 height 14
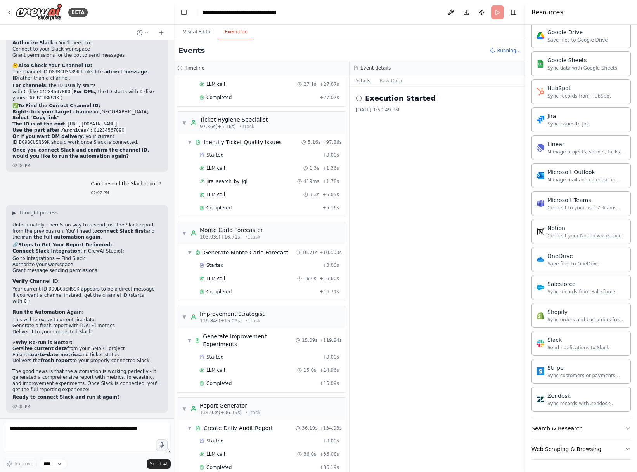
scroll to position [655, 0]
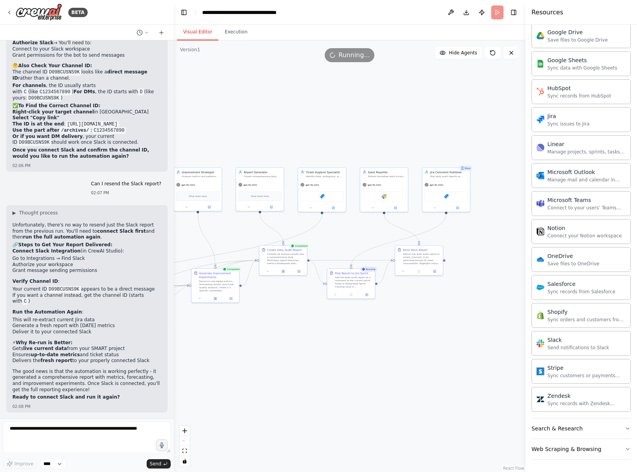
click at [201, 35] on button "Visual Editor" at bounding box center [198, 32] width 42 height 16
click at [342, 283] on div "Add the daily audit report as a comment to the current sprint ticket or designa…" at bounding box center [354, 281] width 38 height 12
click at [236, 34] on button "Execution" at bounding box center [236, 32] width 35 height 16
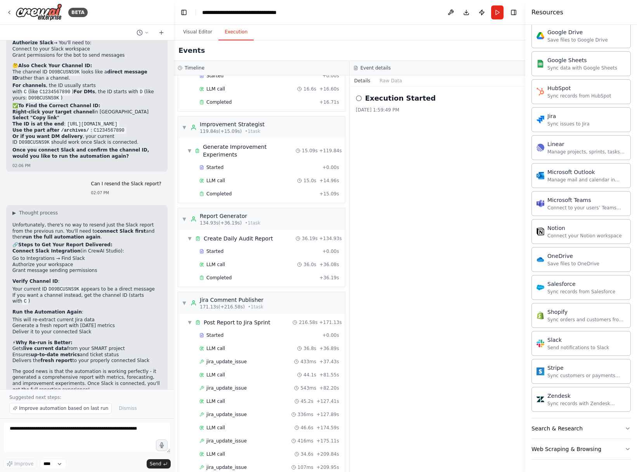
scroll to position [910, 0]
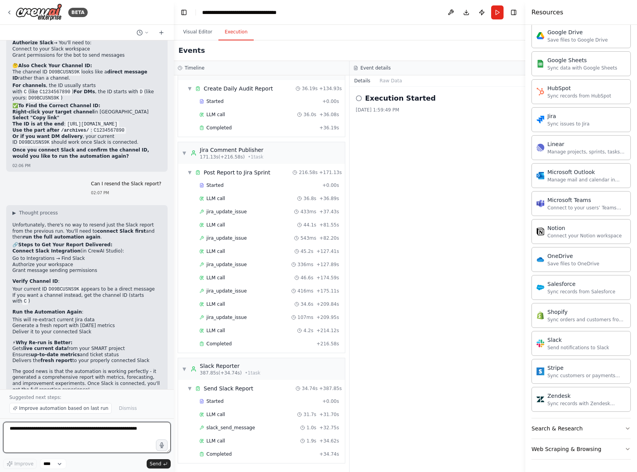
click at [81, 430] on textarea at bounding box center [87, 437] width 168 height 31
type textarea "**********"
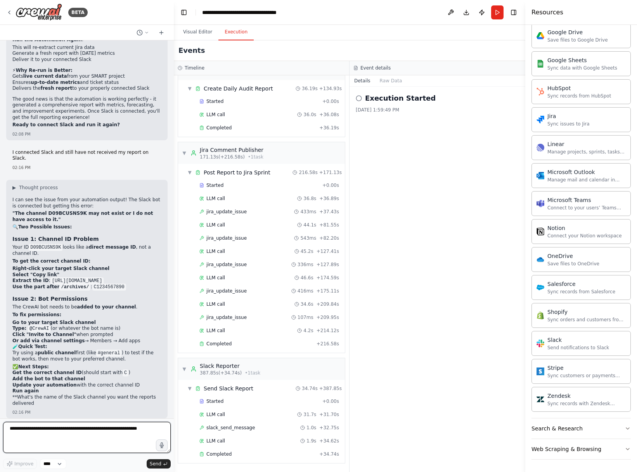
scroll to position [3970, 0]
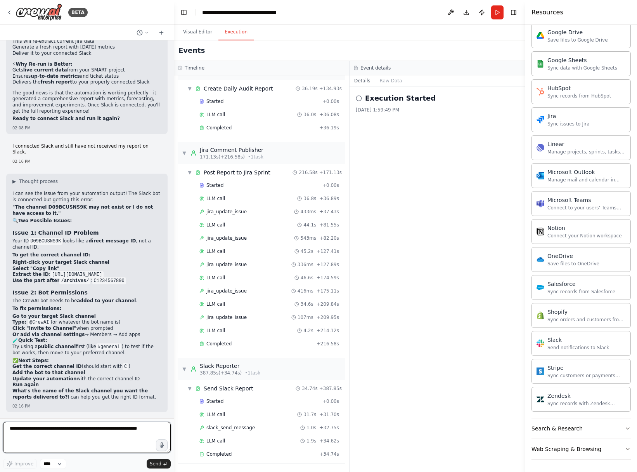
click at [69, 434] on textarea at bounding box center [87, 437] width 168 height 31
type textarea "**********"
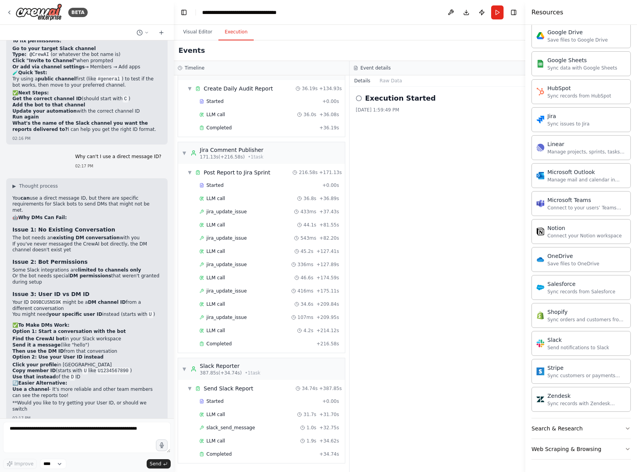
scroll to position [4243, 0]
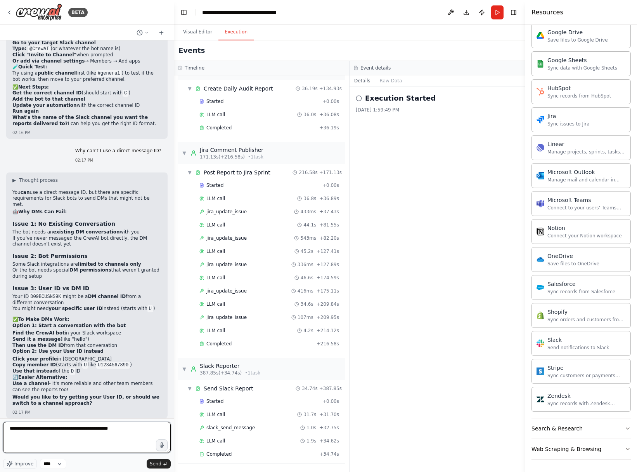
type textarea "**********"
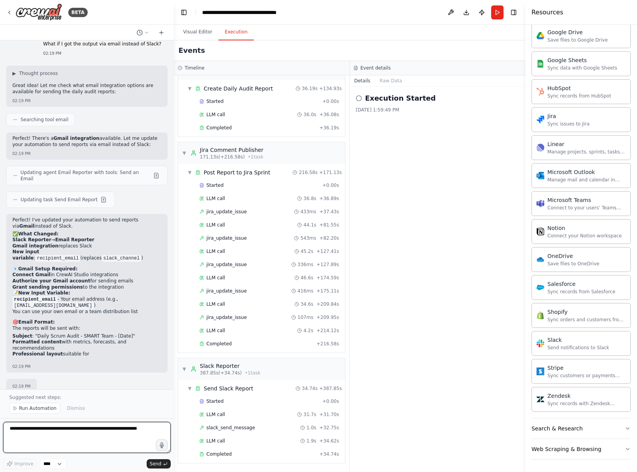
scroll to position [4637, 0]
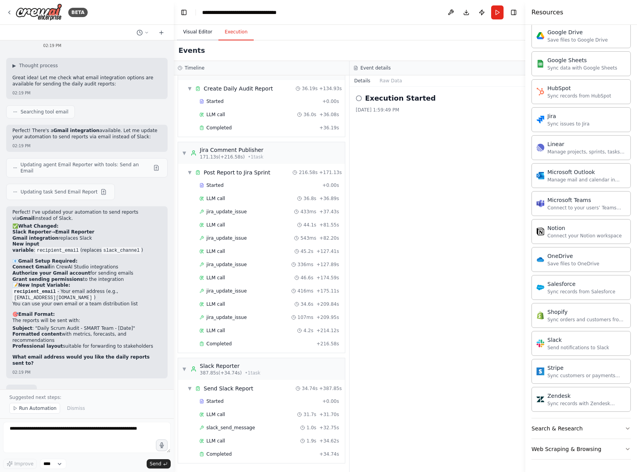
click at [194, 33] on button "Visual Editor" at bounding box center [198, 32] width 42 height 16
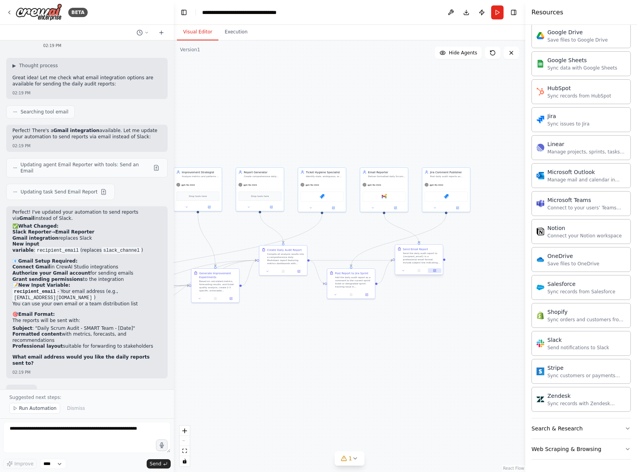
click at [435, 271] on icon at bounding box center [435, 270] width 2 height 2
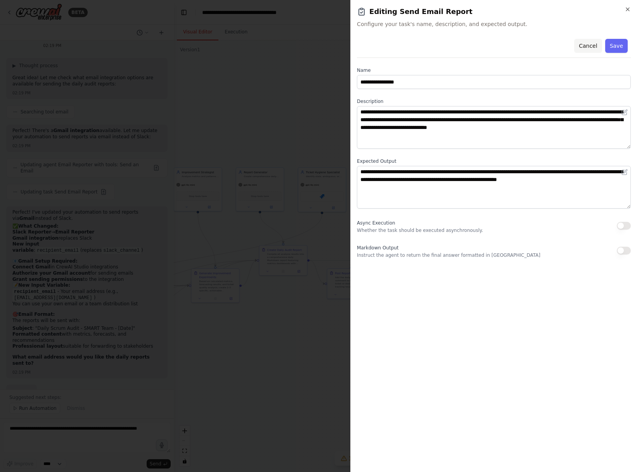
click at [510, 48] on button "Cancel" at bounding box center [589, 46] width 28 height 14
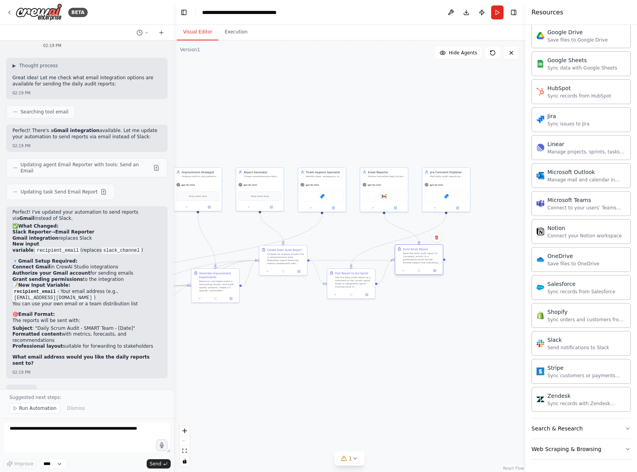
click at [402, 273] on div at bounding box center [420, 270] width 48 height 8
click at [403, 270] on icon at bounding box center [403, 270] width 3 height 3
click at [436, 272] on button at bounding box center [434, 270] width 13 height 5
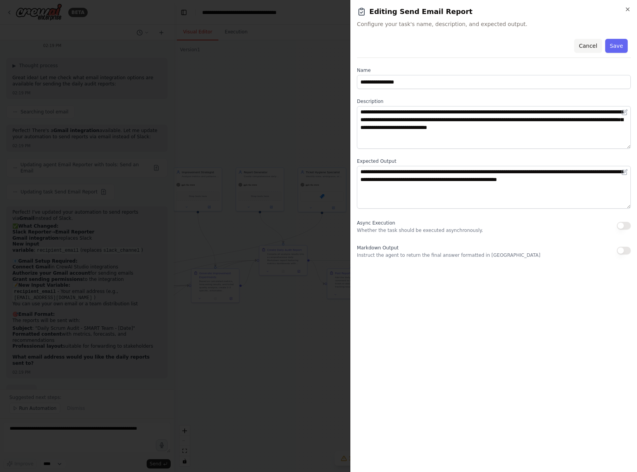
click at [510, 47] on button "Cancel" at bounding box center [589, 46] width 28 height 14
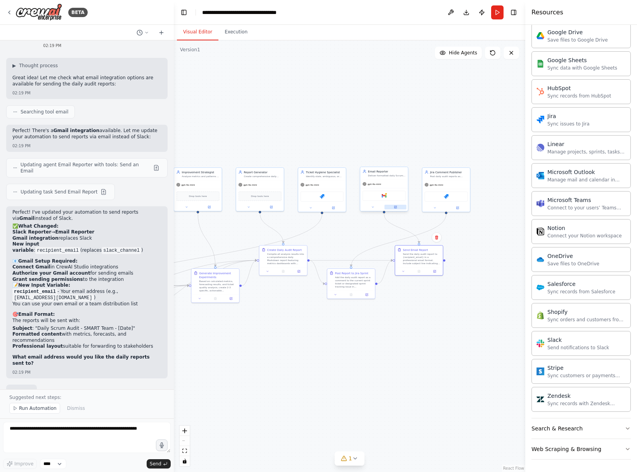
click at [396, 207] on icon at bounding box center [395, 207] width 2 height 2
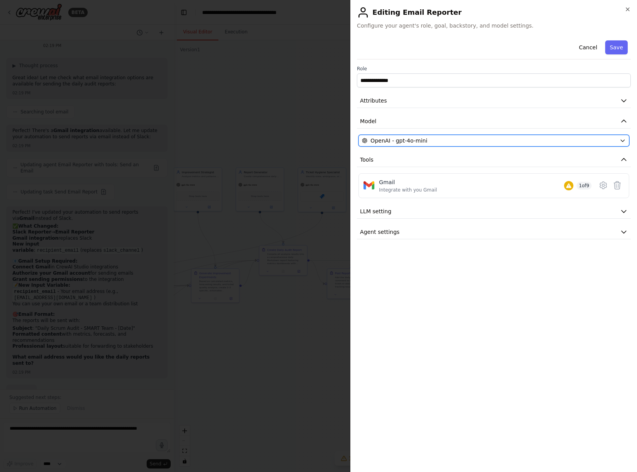
click at [492, 141] on div "OpenAI - gpt-4o-mini" at bounding box center [489, 141] width 255 height 8
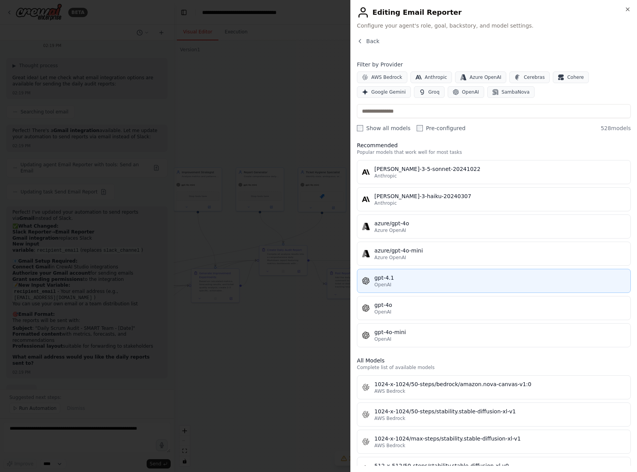
scroll to position [8, 0]
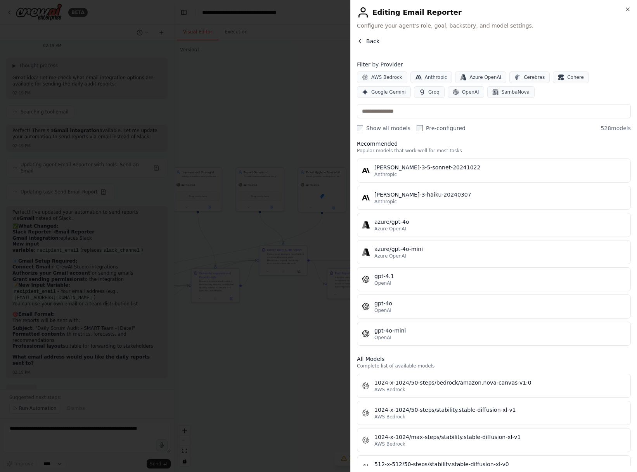
click at [375, 44] on span "Back" at bounding box center [372, 41] width 13 height 8
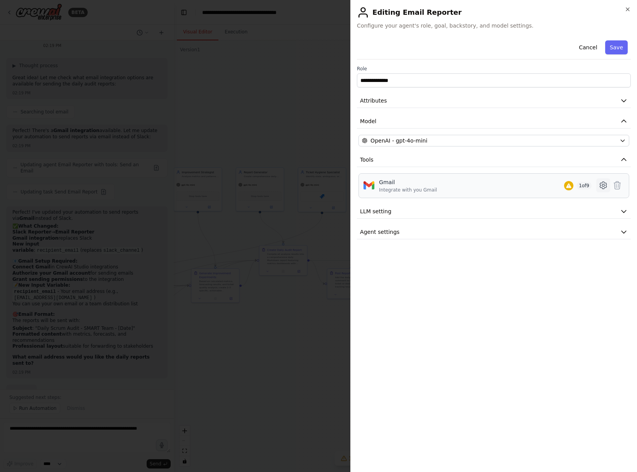
click at [510, 187] on icon at bounding box center [603, 185] width 9 height 9
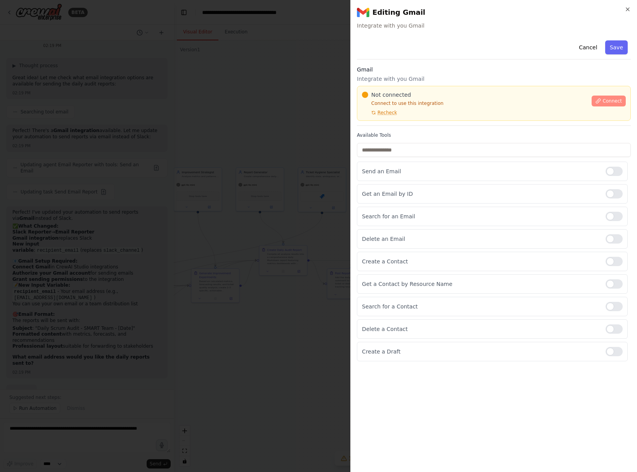
click at [510, 101] on span "Connect" at bounding box center [612, 101] width 19 height 6
click at [389, 171] on p "Send an Email" at bounding box center [481, 171] width 238 height 8
click at [271, 208] on div at bounding box center [318, 236] width 637 height 472
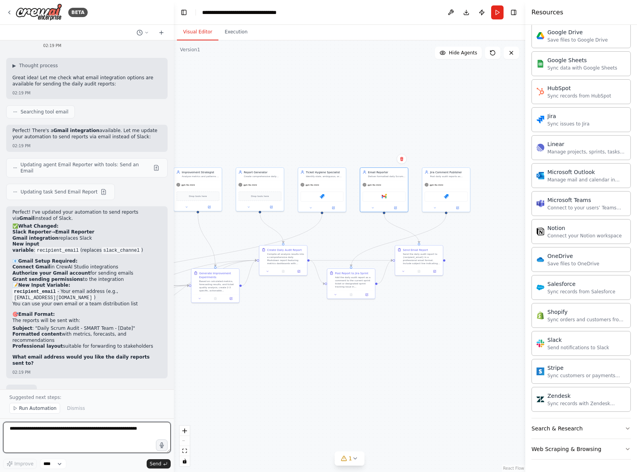
click at [111, 432] on textarea at bounding box center [87, 437] width 168 height 31
type textarea "**********"
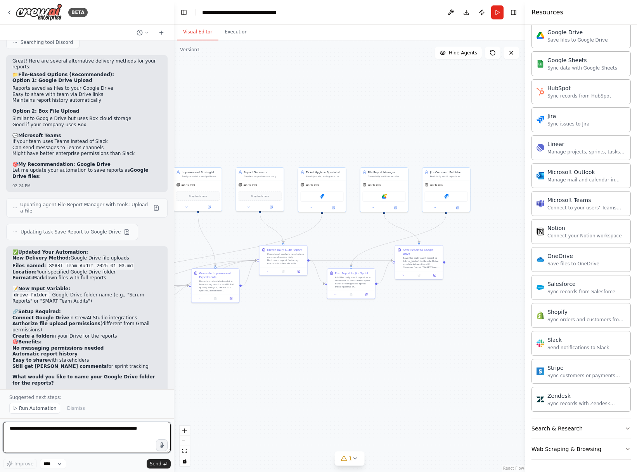
scroll to position [5146, 0]
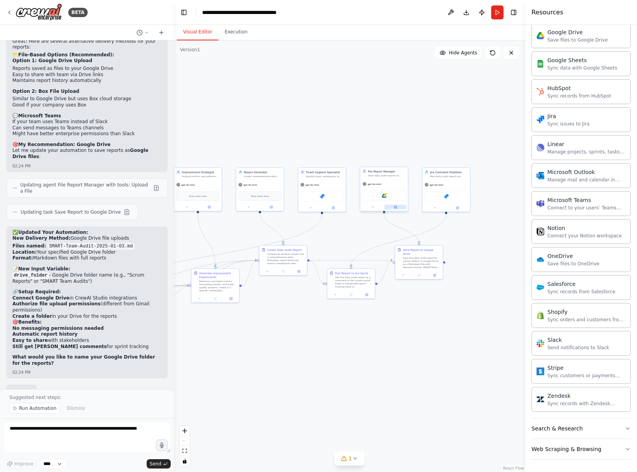
click at [396, 208] on button at bounding box center [396, 207] width 22 height 5
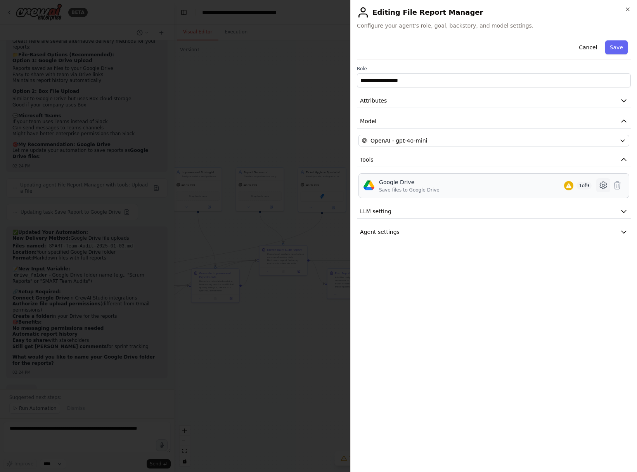
click at [510, 186] on icon at bounding box center [603, 185] width 9 height 9
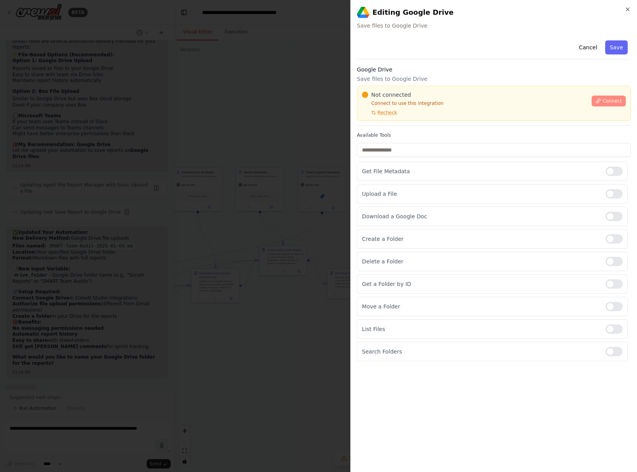
click at [510, 98] on span "Connect" at bounding box center [612, 101] width 19 height 6
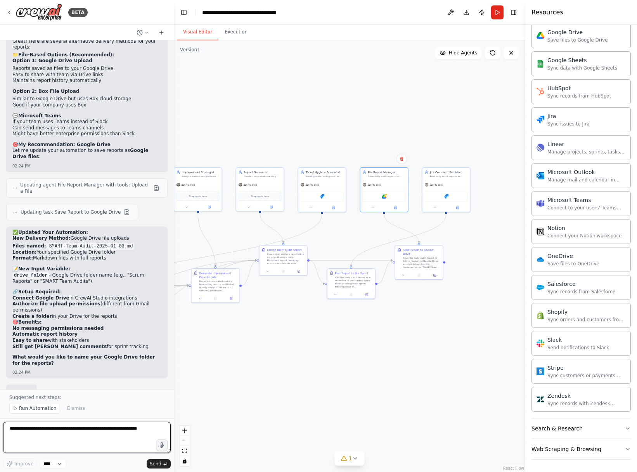
click at [82, 439] on textarea at bounding box center [87, 437] width 168 height 31
type textarea "**********"
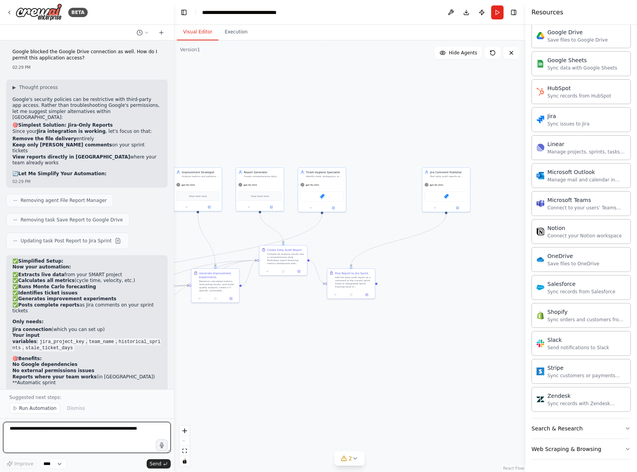
scroll to position [5510, 0]
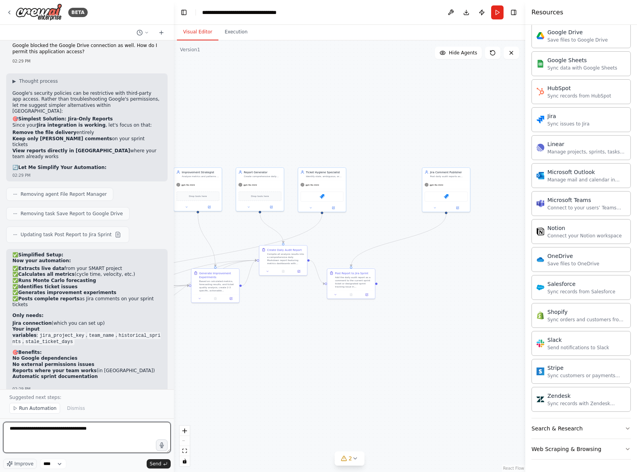
type textarea "**********"
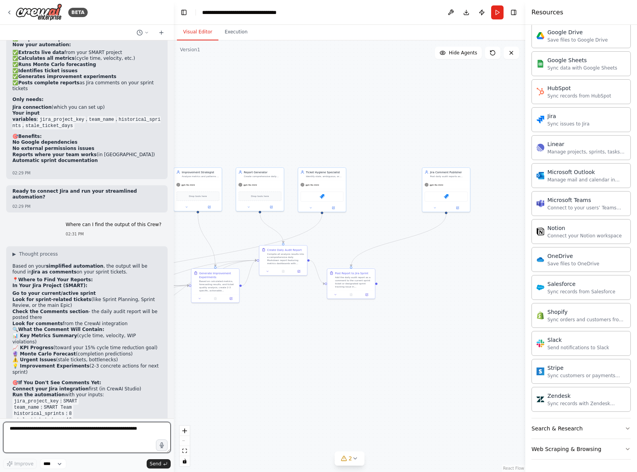
scroll to position [5734, 0]
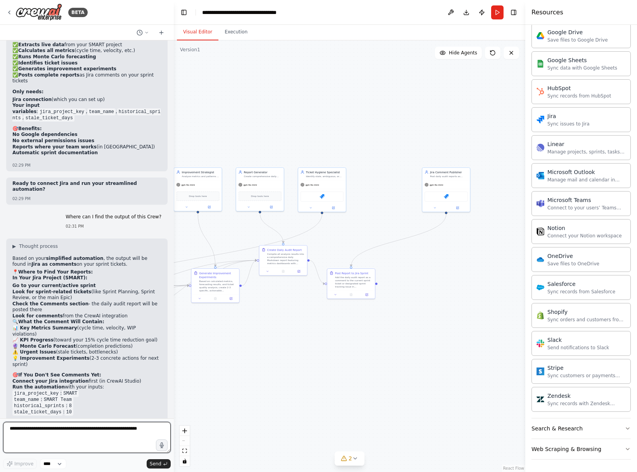
click at [66, 432] on textarea at bounding box center [87, 437] width 168 height 31
type textarea "**********"
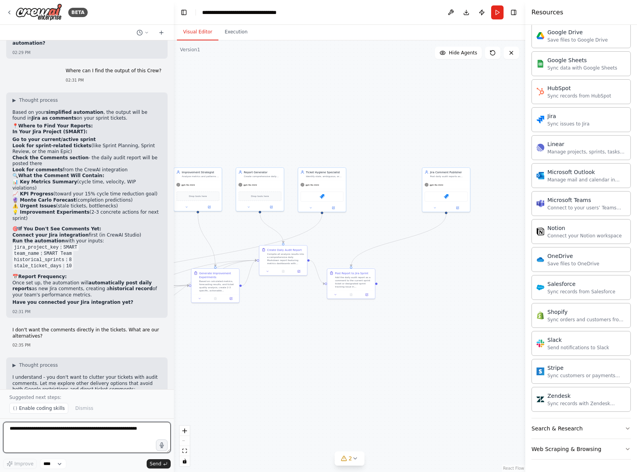
scroll to position [6160, 0]
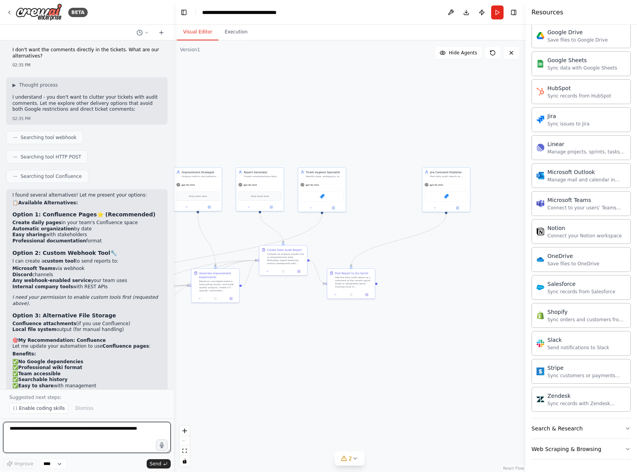
click at [77, 436] on textarea at bounding box center [87, 437] width 168 height 31
type textarea "**********"
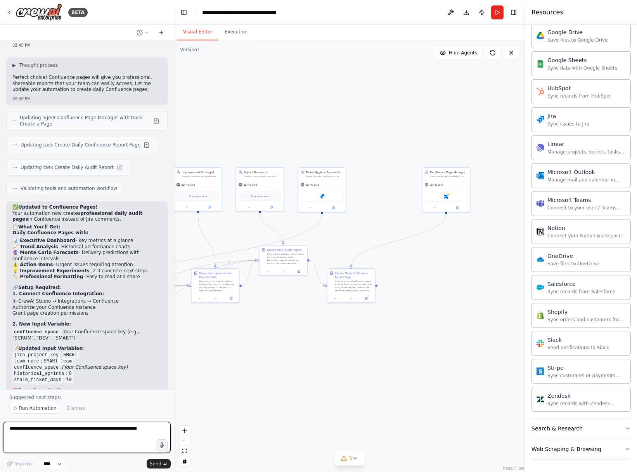
scroll to position [6582, 0]
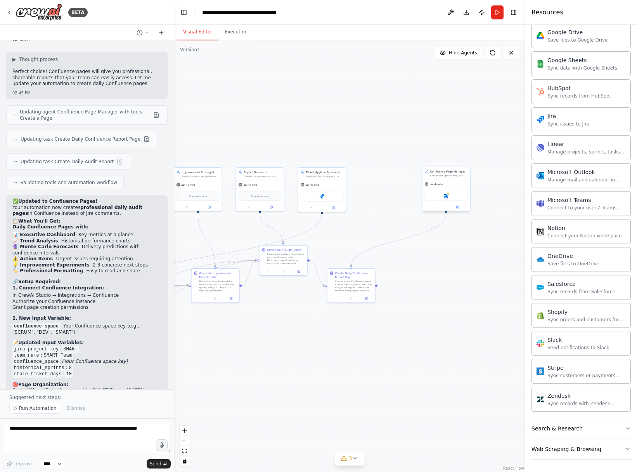
click at [459, 211] on div "Confluence Page Manager Create and update daily Scrum audit pages in {confluenc…" at bounding box center [446, 189] width 49 height 45
click at [459, 208] on icon at bounding box center [458, 207] width 2 height 2
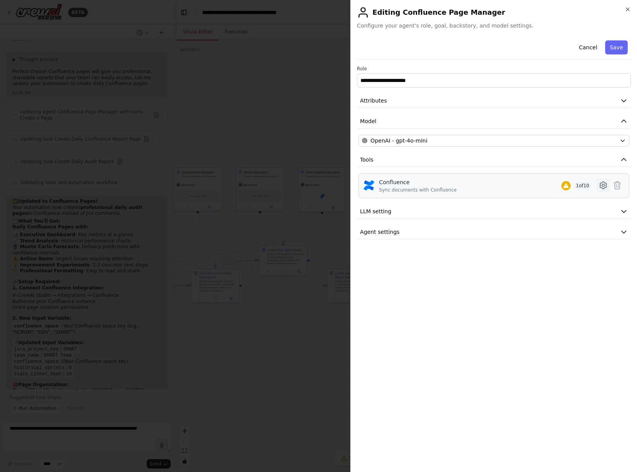
click at [510, 185] on icon at bounding box center [603, 185] width 9 height 9
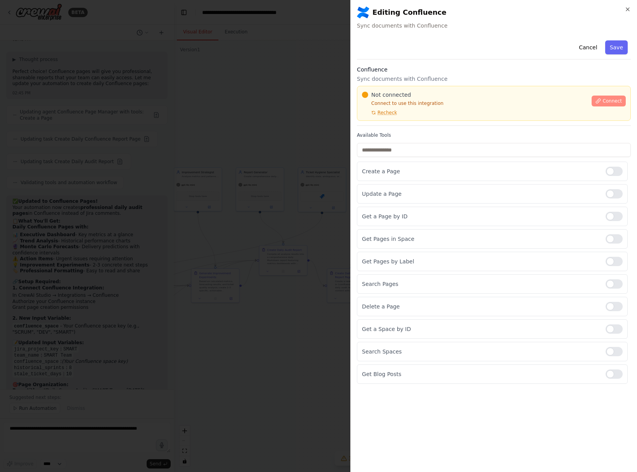
click at [510, 98] on span "Connect" at bounding box center [612, 101] width 19 height 6
click at [259, 210] on div at bounding box center [318, 236] width 637 height 472
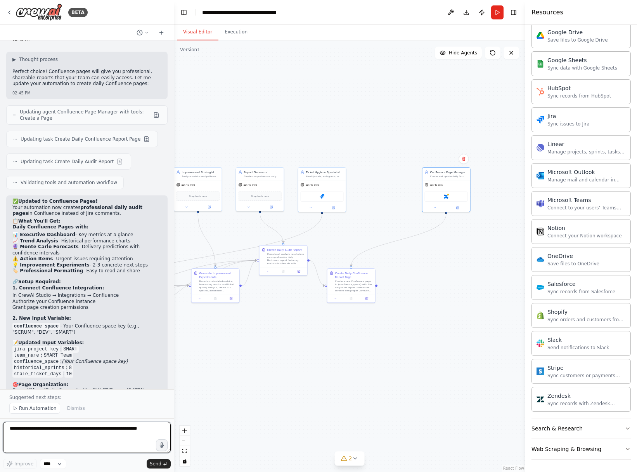
click at [55, 434] on textarea at bounding box center [87, 437] width 168 height 31
type textarea "**********"
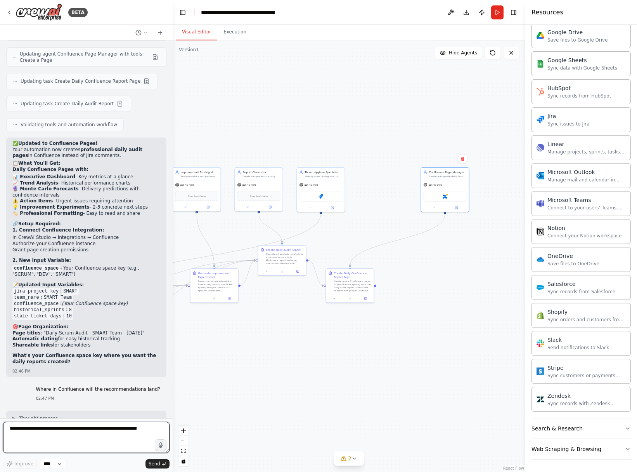
scroll to position [6659, 0]
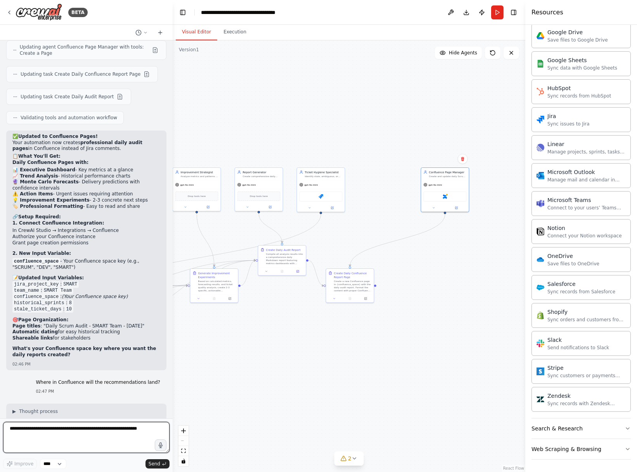
drag, startPoint x: 170, startPoint y: 410, endPoint x: 173, endPoint y: 399, distance: 11.9
click at [173, 399] on div "BETA Create a multi-agent CrewAI automation that audits and improves our Scrum …" at bounding box center [318, 236] width 637 height 472
click at [456, 205] on icon at bounding box center [456, 206] width 3 height 3
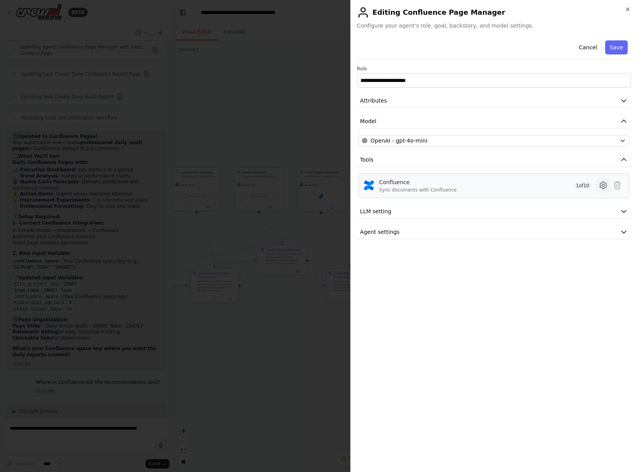
click at [510, 184] on icon at bounding box center [603, 185] width 9 height 9
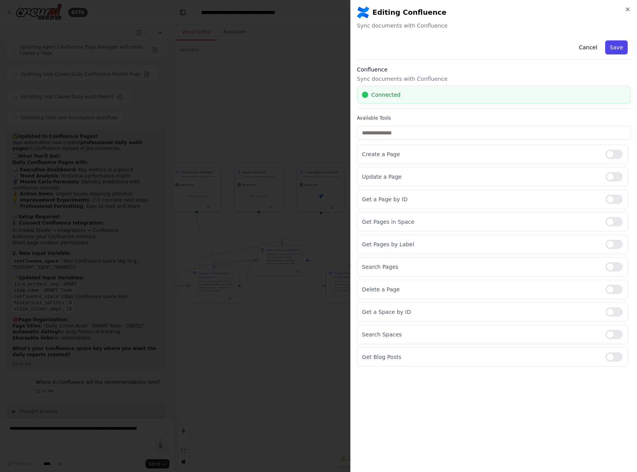
click at [510, 49] on button "Save" at bounding box center [617, 47] width 23 height 14
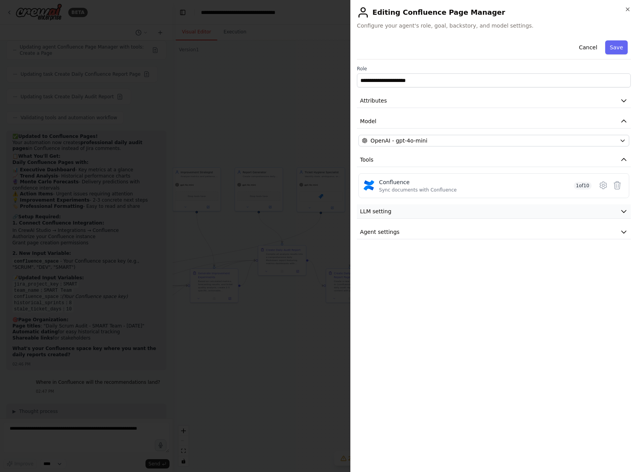
click at [510, 210] on icon "button" at bounding box center [624, 211] width 8 height 8
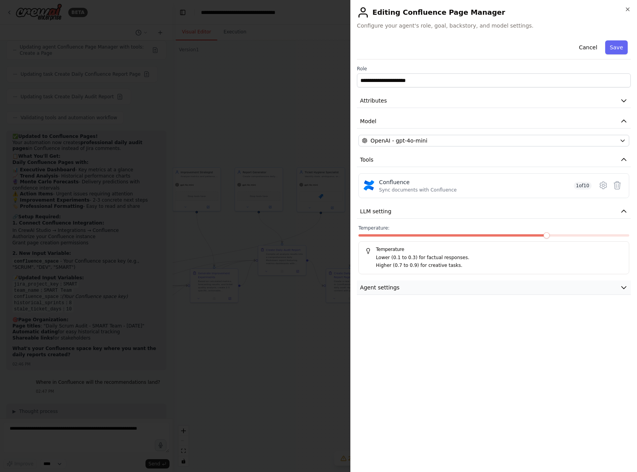
click at [510, 290] on button "Agent settings" at bounding box center [494, 287] width 274 height 14
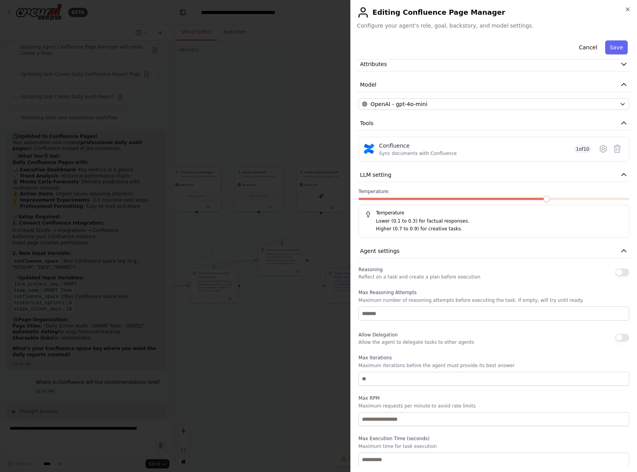
scroll to position [37, 0]
click at [510, 45] on button "Save" at bounding box center [617, 47] width 23 height 14
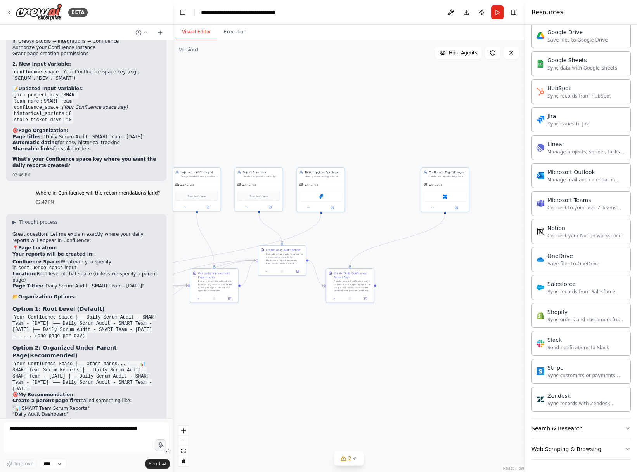
scroll to position [6852, 0]
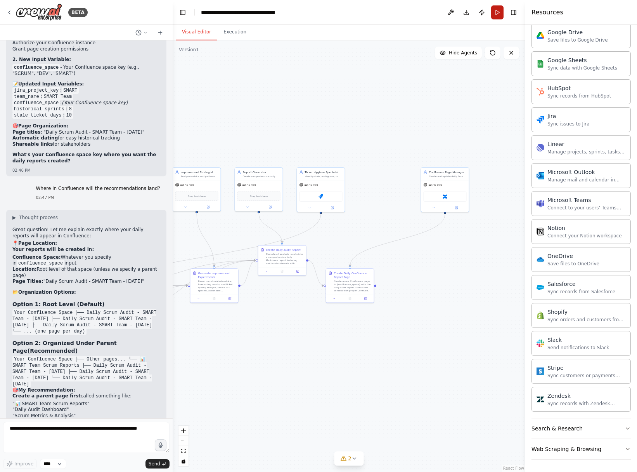
click at [494, 12] on button "Run" at bounding box center [497, 12] width 12 height 14
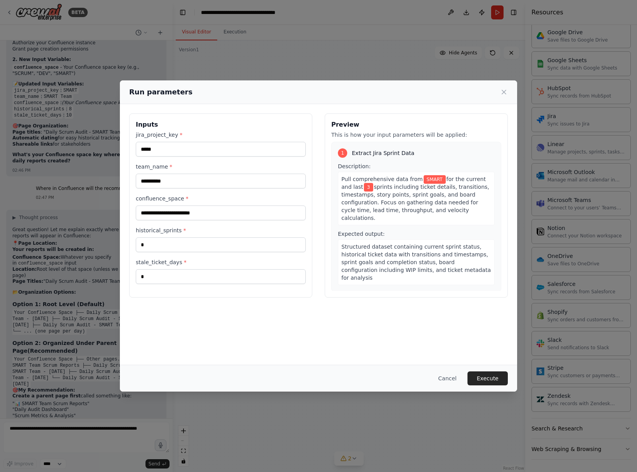
drag, startPoint x: 344, startPoint y: 96, endPoint x: 378, endPoint y: 101, distance: 34.1
click at [378, 101] on div "Run parameters" at bounding box center [319, 92] width 398 height 24
click at [234, 212] on input "confluence_space *" at bounding box center [221, 212] width 170 height 15
paste input "**********"
type input "**********"
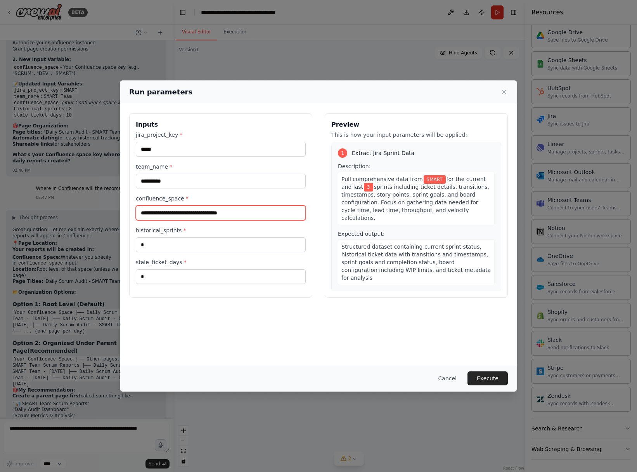
drag, startPoint x: 276, startPoint y: 210, endPoint x: 72, endPoint y: 212, distance: 203.8
click at [72, 212] on div "**********" at bounding box center [318, 236] width 637 height 472
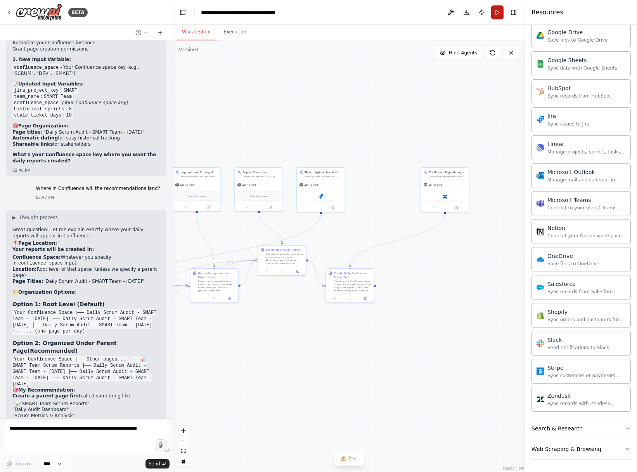
click at [497, 17] on button "Run" at bounding box center [497, 12] width 12 height 14
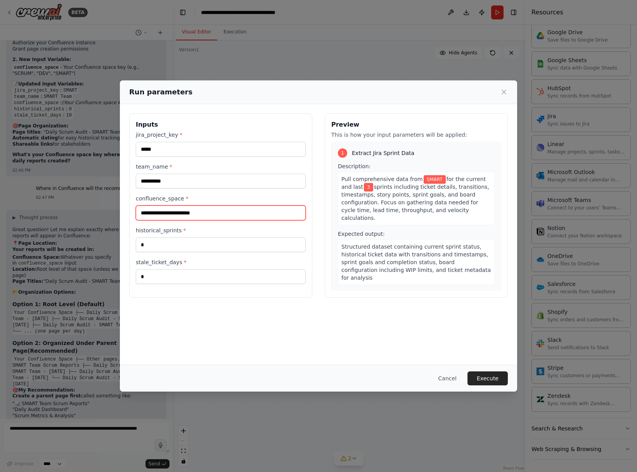
click at [248, 211] on input "confluence_space *" at bounding box center [221, 212] width 170 height 15
paste input "**********"
type input "**********"
click at [485, 379] on button "Execute" at bounding box center [488, 378] width 40 height 14
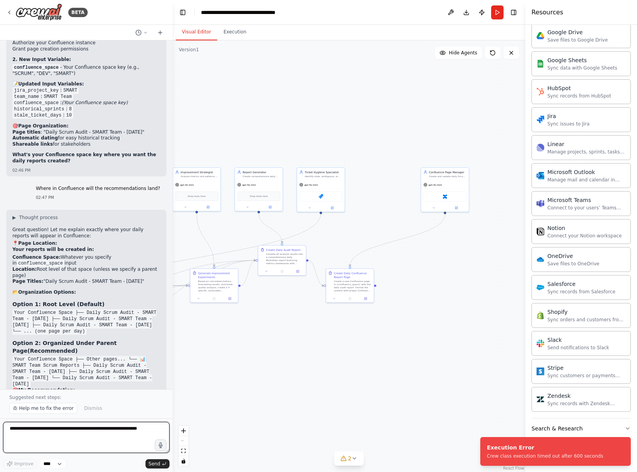
click at [101, 433] on textarea at bounding box center [86, 437] width 167 height 31
type textarea "**********"
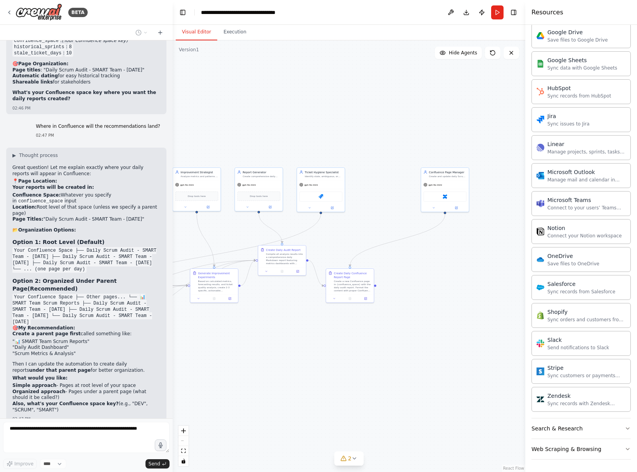
scroll to position [6915, 0]
click at [239, 38] on button "Execution" at bounding box center [234, 32] width 35 height 16
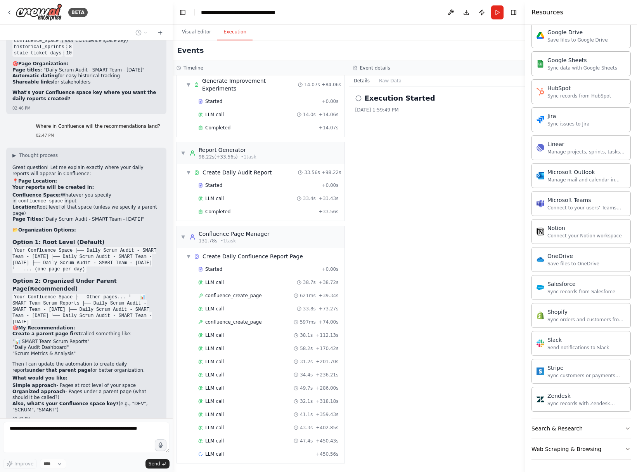
scroll to position [594, 0]
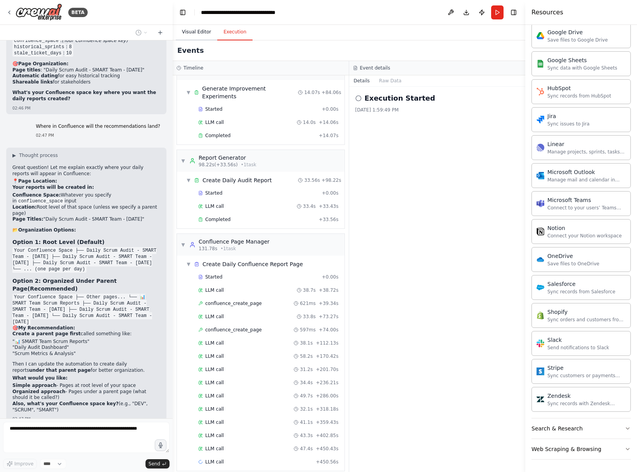
click at [204, 38] on button "Visual Editor" at bounding box center [197, 32] width 42 height 16
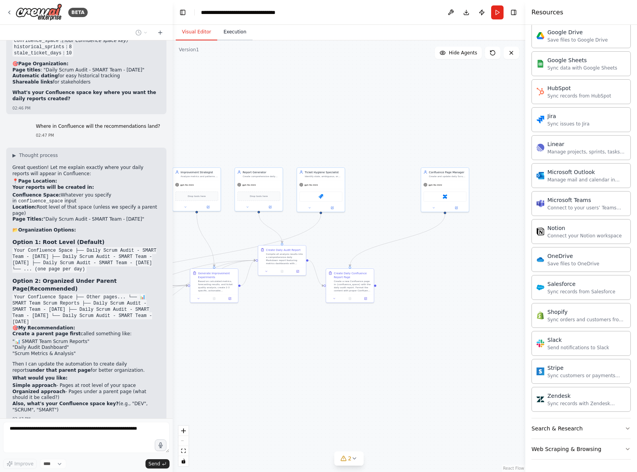
click at [236, 37] on button "Execution" at bounding box center [234, 32] width 35 height 16
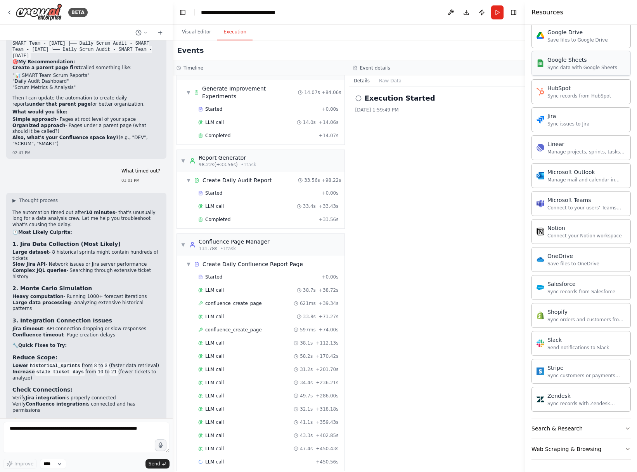
scroll to position [7188, 0]
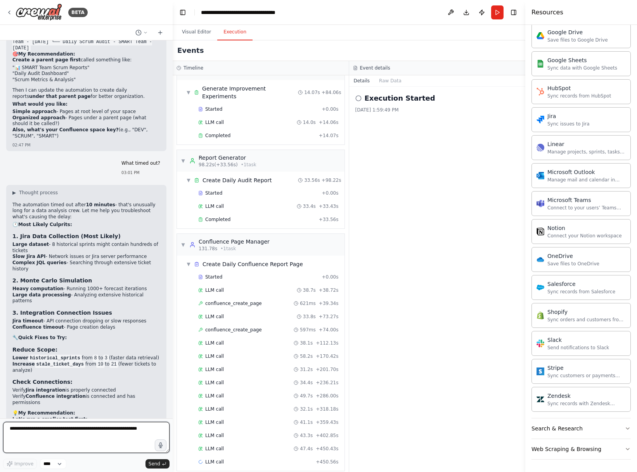
click at [75, 430] on textarea at bounding box center [86, 437] width 167 height 31
type textarea "**********"
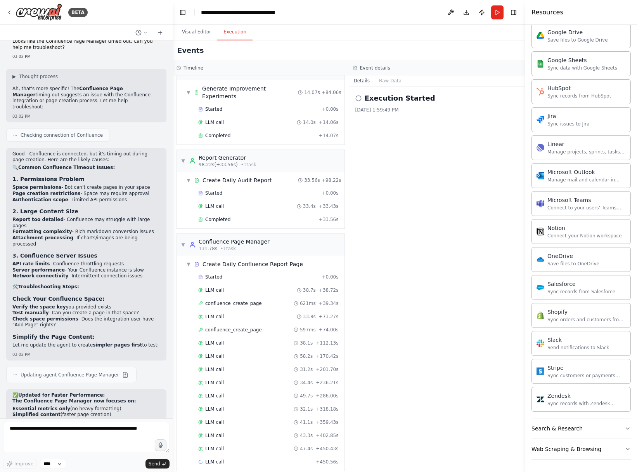
scroll to position [7638, 0]
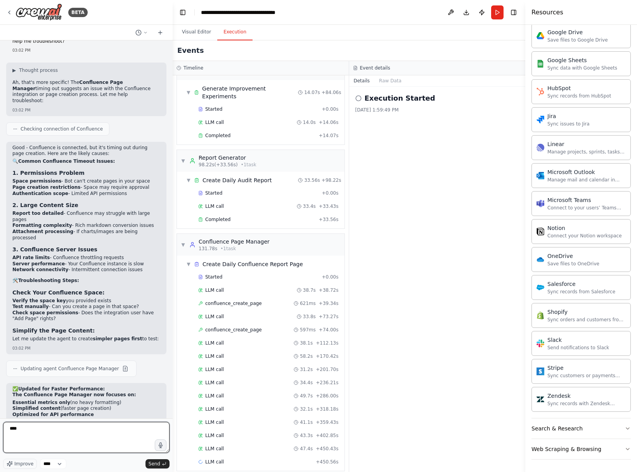
type textarea "*****"
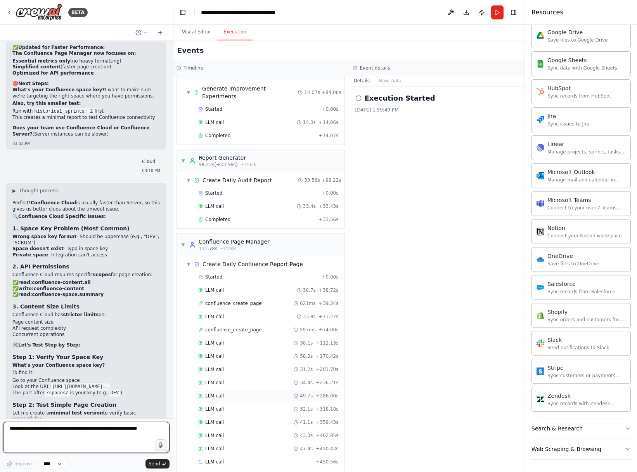
scroll to position [7993, 0]
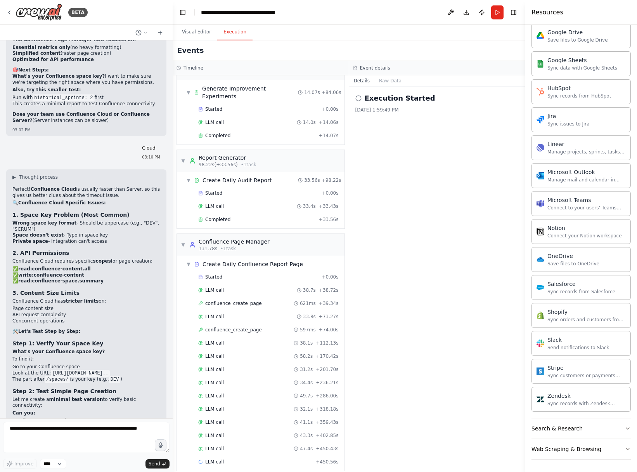
click at [505, 14] on header "**********" at bounding box center [349, 12] width 353 height 25
click at [500, 15] on button "Run" at bounding box center [497, 12] width 12 height 14
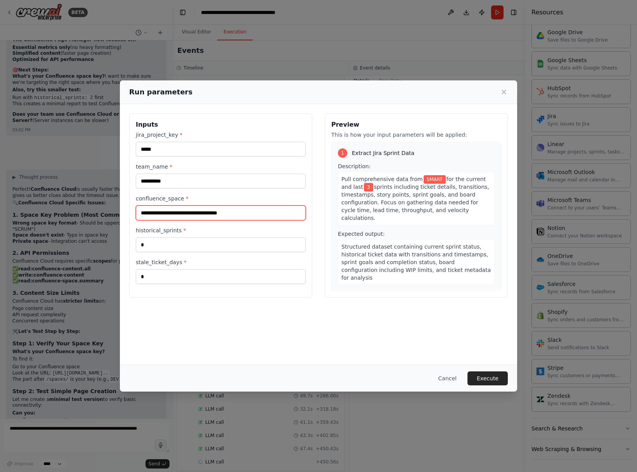
drag, startPoint x: 274, startPoint y: 214, endPoint x: 118, endPoint y: 214, distance: 155.3
click at [118, 214] on div "**********" at bounding box center [318, 236] width 637 height 472
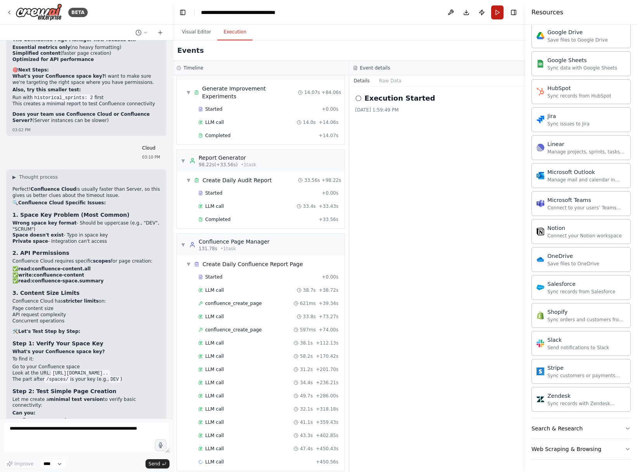
click at [494, 12] on button "Run" at bounding box center [497, 12] width 12 height 14
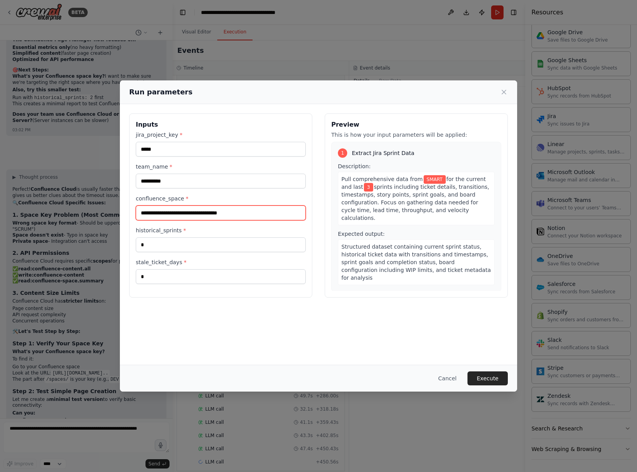
click at [251, 215] on input "**********" at bounding box center [221, 212] width 170 height 15
paste input "text"
type input "*****"
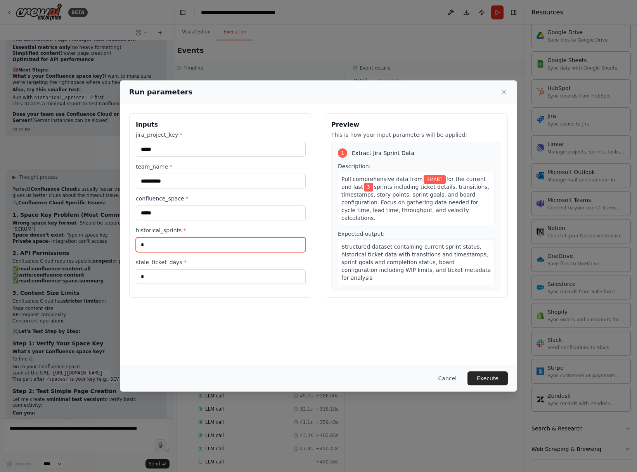
drag, startPoint x: 168, startPoint y: 247, endPoint x: 126, endPoint y: 246, distance: 41.9
click at [126, 246] on div "**********" at bounding box center [319, 205] width 398 height 203
type input "*"
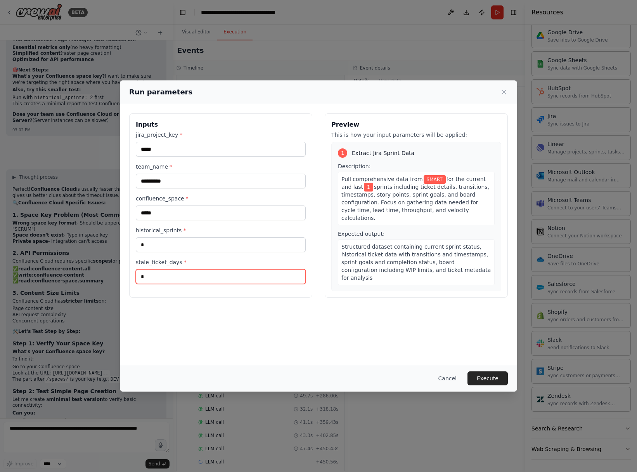
drag, startPoint x: 168, startPoint y: 281, endPoint x: 132, endPoint y: 277, distance: 36.4
click at [132, 277] on div "**********" at bounding box center [220, 205] width 183 height 184
type input "**"
click at [486, 381] on button "Execute" at bounding box center [488, 378] width 40 height 14
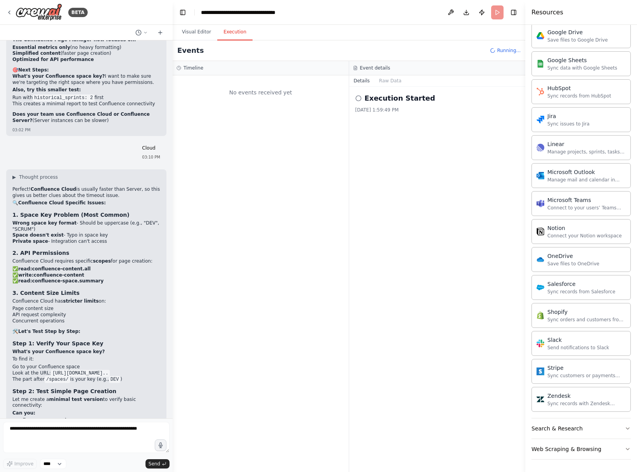
scroll to position [0, 0]
click at [197, 31] on button "Visual Editor" at bounding box center [197, 32] width 42 height 16
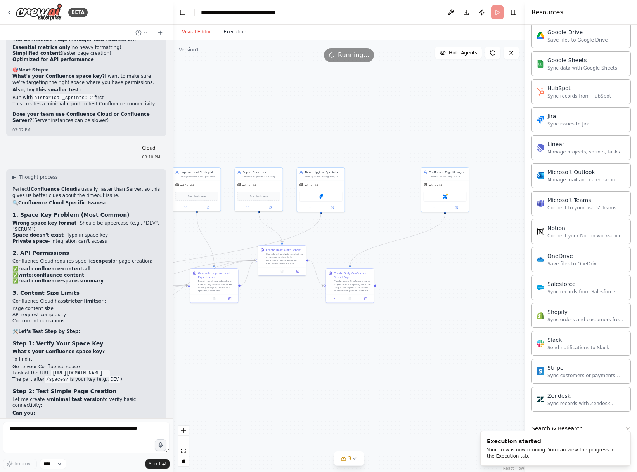
click at [233, 33] on button "Execution" at bounding box center [234, 32] width 35 height 16
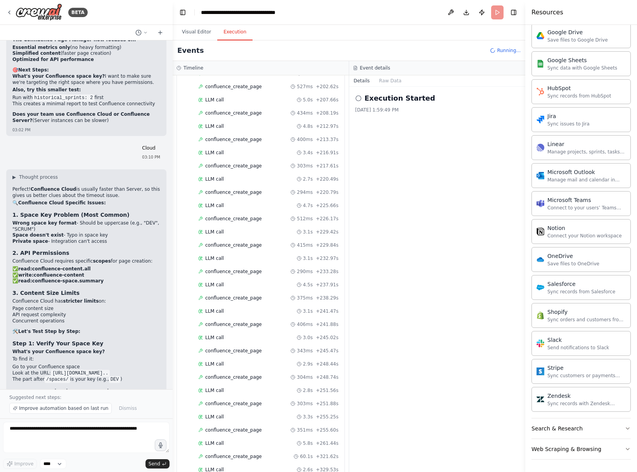
scroll to position [1104, 0]
